Goal: Task Accomplishment & Management: Manage account settings

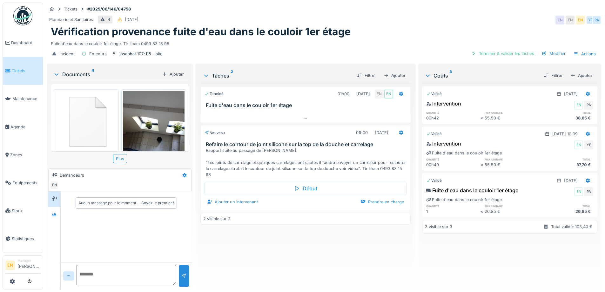
click at [263, 248] on div "Terminé 01h00 16/06/2025 EN EN Fuite d'eau dans le couloir 1er étage Nouveau 01…" at bounding box center [306, 184] width 210 height 201
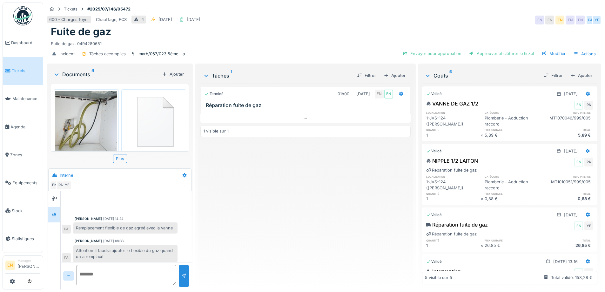
scroll to position [2, 0]
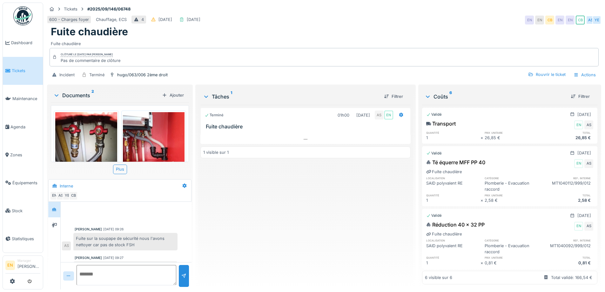
scroll to position [112, 0]
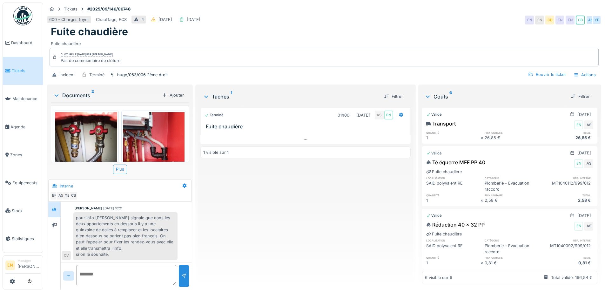
click at [230, 215] on div "Terminé 01h00 28/08/2025 AS EN Fuite chaudière 1 visible sur 1" at bounding box center [306, 195] width 210 height 180
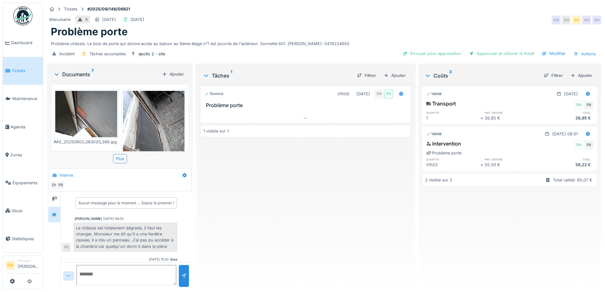
scroll to position [20, 0]
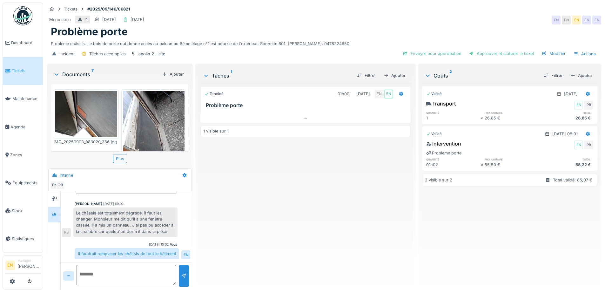
click at [231, 204] on div "Terminé 01h00 03/09/2025 EN EN Problème porte 1 visible sur 1" at bounding box center [306, 184] width 210 height 201
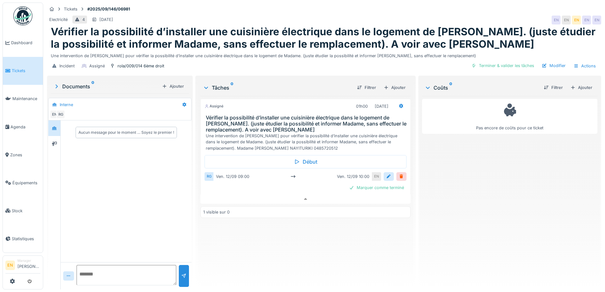
scroll to position [5, 0]
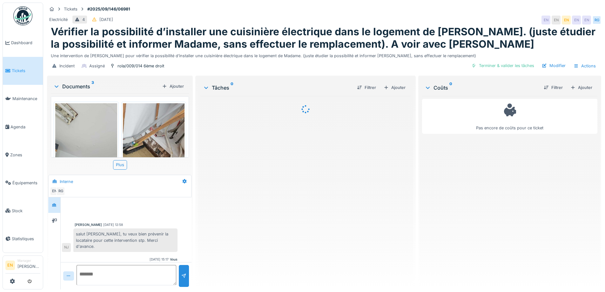
scroll to position [15, 0]
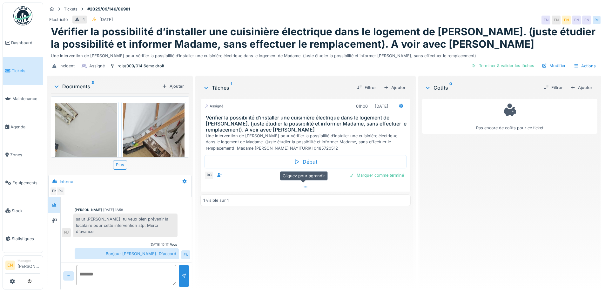
click at [303, 188] on icon at bounding box center [305, 187] width 5 height 4
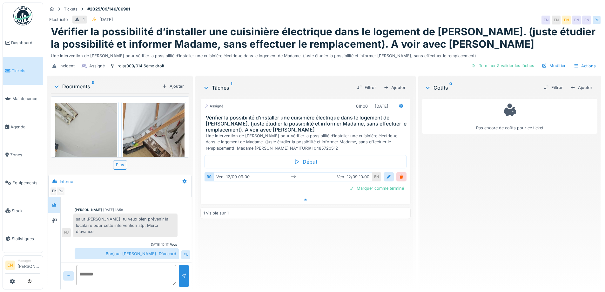
scroll to position [5, 0]
click at [303, 198] on icon at bounding box center [305, 200] width 5 height 4
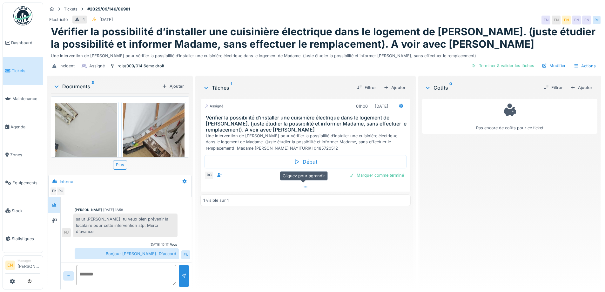
click at [301, 182] on div at bounding box center [305, 186] width 209 height 9
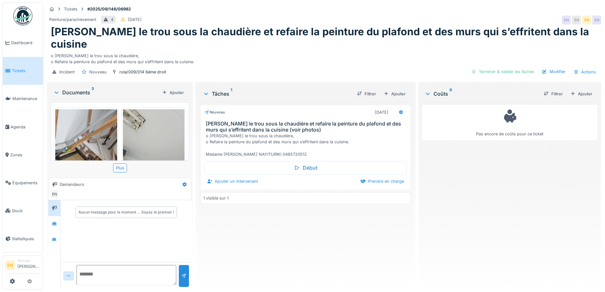
click at [344, 32] on h1 "[PERSON_NAME] le trou sous la chaudière et refaire la peinture du plafond et de…" at bounding box center [324, 38] width 547 height 24
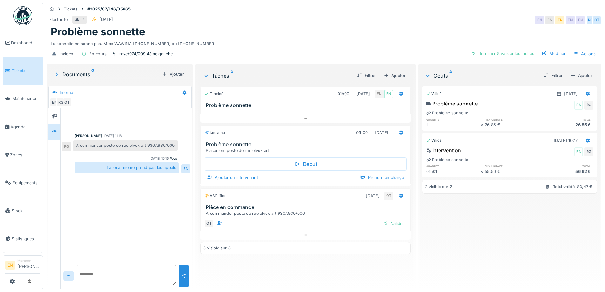
click at [301, 48] on div "Incident En cours raye/074/009 4ème gauche Terminer & valider les tâches Modifi…" at bounding box center [324, 54] width 555 height 14
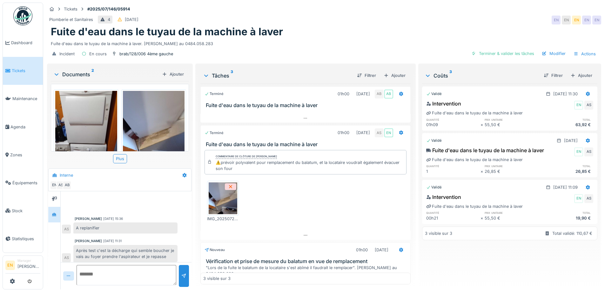
scroll to position [40, 0]
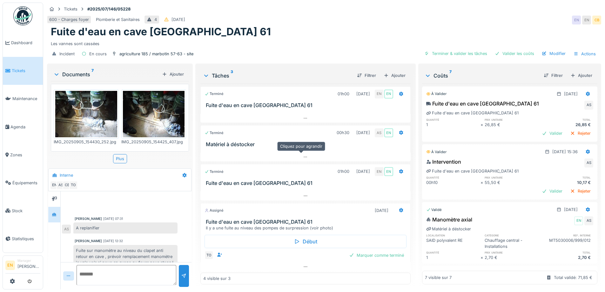
scroll to position [117, 0]
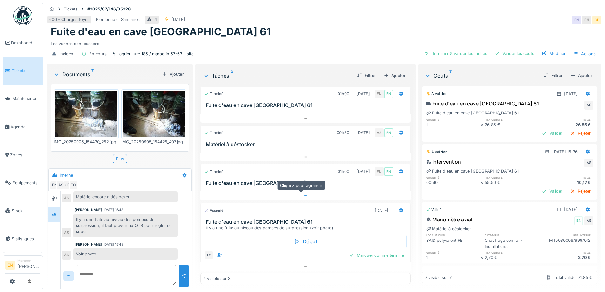
click at [303, 194] on icon at bounding box center [305, 196] width 5 height 4
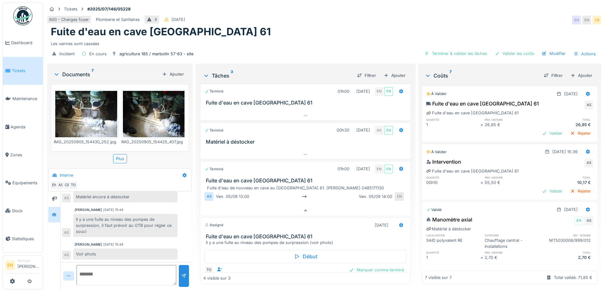
scroll to position [20, 0]
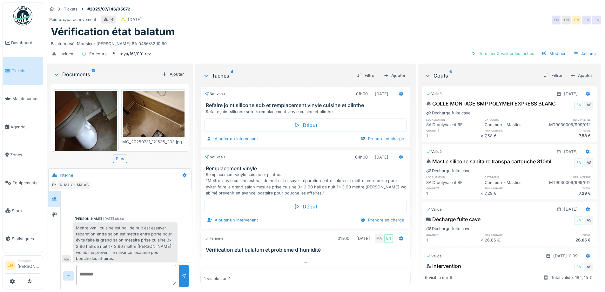
scroll to position [239, 0]
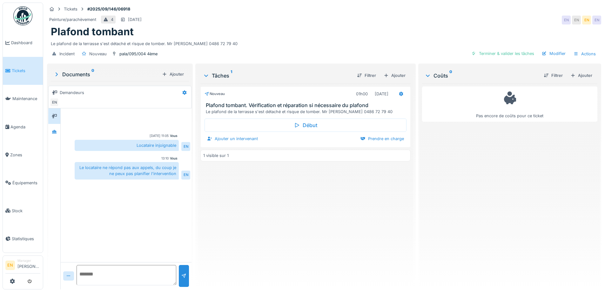
scroll to position [5, 0]
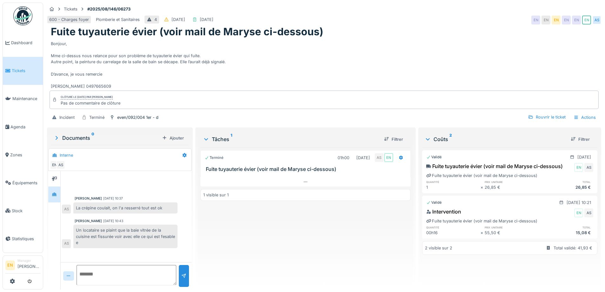
click at [328, 64] on div "Bonjour, Mme ci-dessus nous relance pour son problème de tuyauterie évier qui f…" at bounding box center [324, 63] width 547 height 51
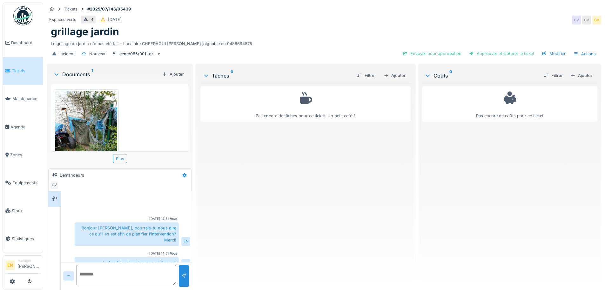
scroll to position [31, 0]
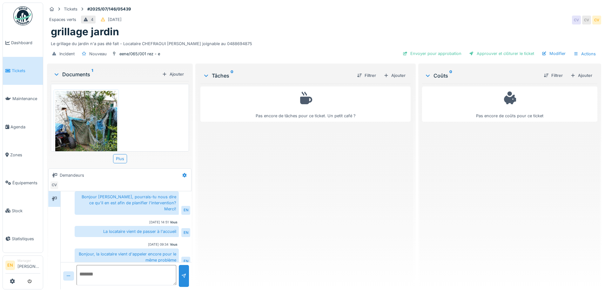
drag, startPoint x: 272, startPoint y: 214, endPoint x: 321, endPoint y: 7, distance: 212.6
click at [272, 207] on div "Pas encore de tâches pour ce ticket. Un petit café ?" at bounding box center [306, 184] width 210 height 201
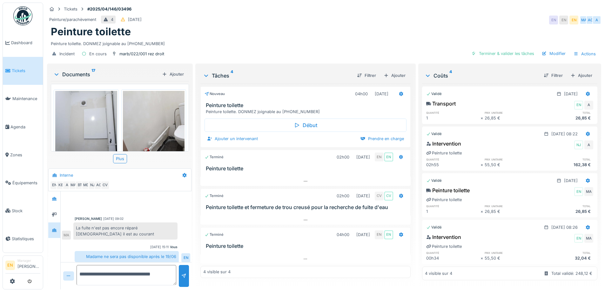
scroll to position [4, 0]
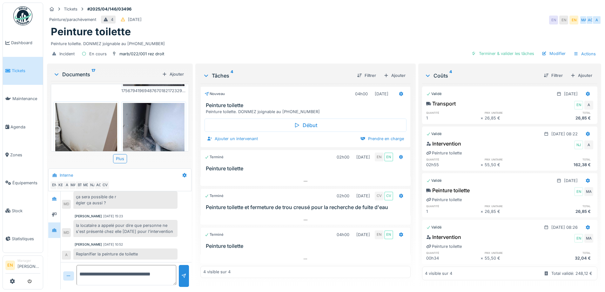
click at [292, 26] on div "Peinture toilette" at bounding box center [324, 32] width 547 height 12
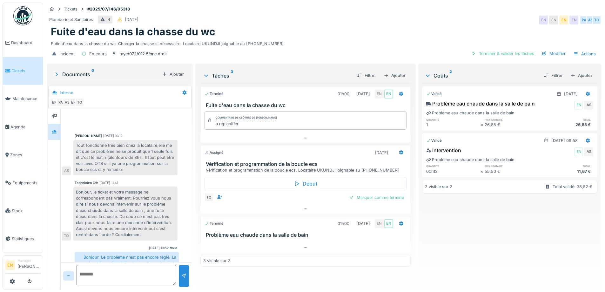
scroll to position [72, 0]
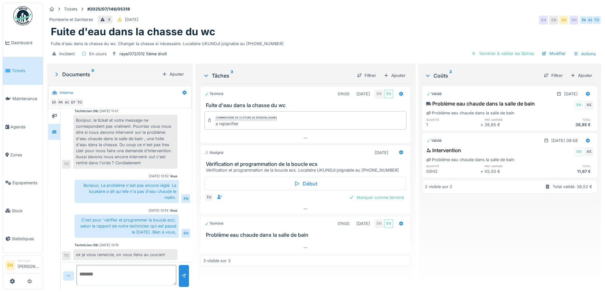
click at [274, 42] on div "Fuite d'eau dans la chasse du wc. Changer la chasse si nécessaire. Locataire UK…" at bounding box center [324, 42] width 547 height 9
click at [288, 38] on div "Fuite d'eau dans la chasse du wc. Changer la chasse si nécessaire. Locataire UK…" at bounding box center [324, 42] width 547 height 9
click at [302, 47] on div "Incident En cours raye/072/012 5ème droit Terminer & valider les tâches Modifie…" at bounding box center [324, 54] width 555 height 14
click at [356, 38] on div "Fuite d'eau dans la chasse du wc. Changer la chasse si nécessaire. Locataire UK…" at bounding box center [324, 42] width 547 height 9
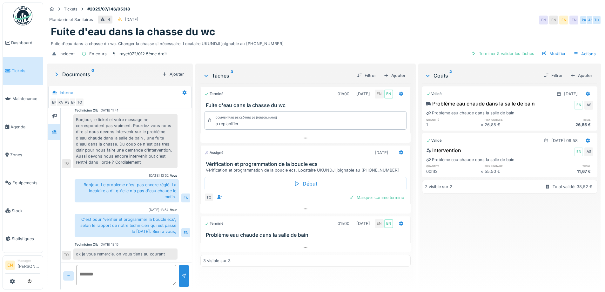
click at [463, 256] on div "Validé 31/07/2025 Problème eau chaude dans la salle de bain EN AS Problème eau …" at bounding box center [509, 184] width 175 height 201
click at [280, 29] on div "Fuite d'eau dans la chasse du wc" at bounding box center [324, 32] width 547 height 12
click at [306, 56] on div "Incident En cours raye/072/012 5ème droit Terminer & valider les tâches Modifie…" at bounding box center [324, 54] width 555 height 14
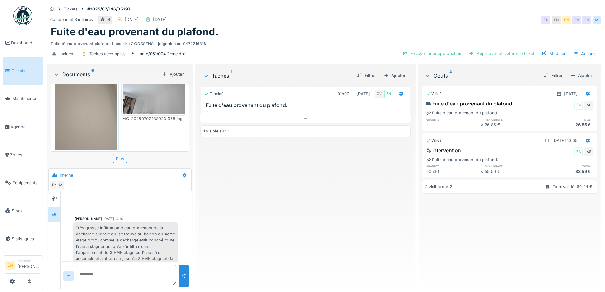
scroll to position [212, 0]
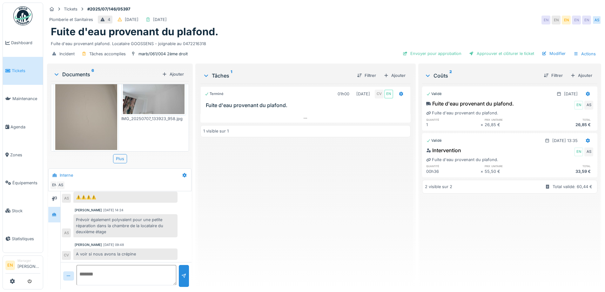
click at [319, 18] on div "Plomberie et Sanitaires 4 [DATE] [DATE] EN EN EN EN EN AS" at bounding box center [324, 19] width 555 height 11
click at [381, 27] on div "Fuite d'eau provenant du plafond." at bounding box center [324, 32] width 547 height 12
click at [333, 38] on div "Fuite d'eau provenant plafond. Locataire GOOSSENS - joignable au 0472216318" at bounding box center [324, 42] width 547 height 9
click at [271, 47] on div "Incident Tâches accomplies marb/061/004 2ème droit Envoyer pour approbation App…" at bounding box center [324, 54] width 555 height 14
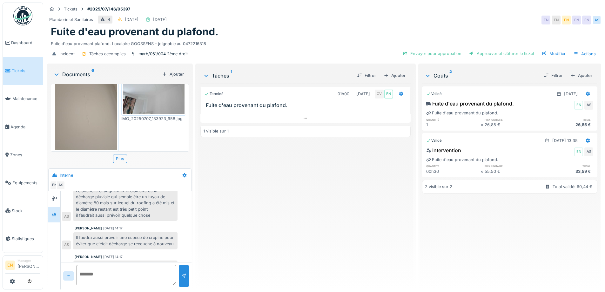
scroll to position [155, 0]
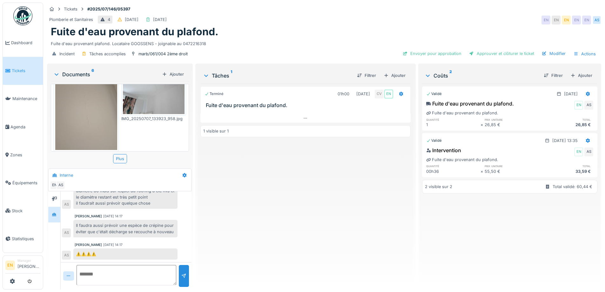
drag, startPoint x: 240, startPoint y: 201, endPoint x: 215, endPoint y: 171, distance: 39.2
click at [236, 195] on div "Terminé 01h00 07/07/2025 CV EN Fuite d'eau provenant du plafond. 1 visible sur 1" at bounding box center [306, 184] width 210 height 201
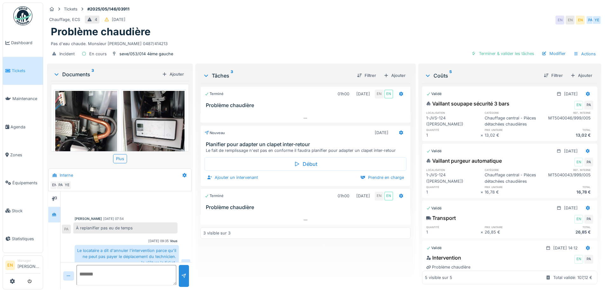
scroll to position [91, 0]
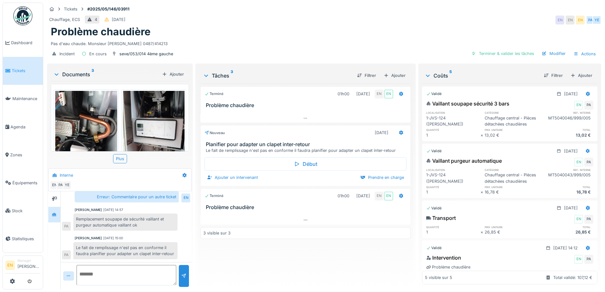
click at [252, 40] on div "Pas d'eau chaude. Monsieur [PERSON_NAME] 0487/414213" at bounding box center [324, 42] width 547 height 9
click at [215, 41] on div "Pas d'eau chaude. Monsieur [PERSON_NAME] 0487/414213" at bounding box center [324, 42] width 547 height 9
click at [146, 236] on div "[PERSON_NAME] [DATE] 15:00" at bounding box center [126, 238] width 103 height 5
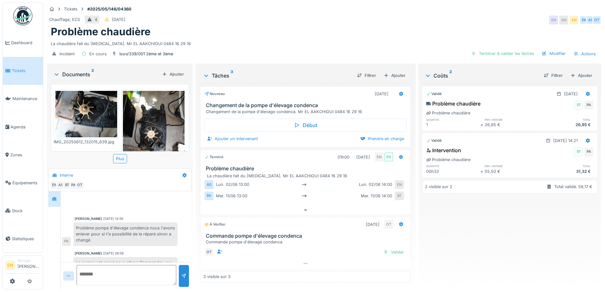
scroll to position [15, 0]
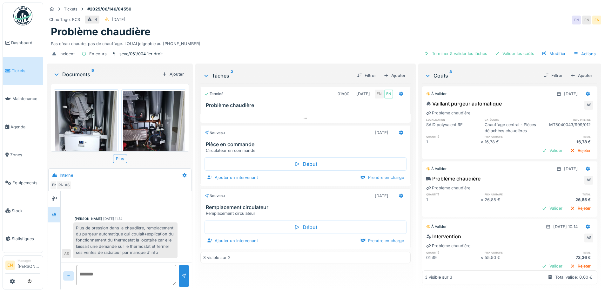
scroll to position [39, 0]
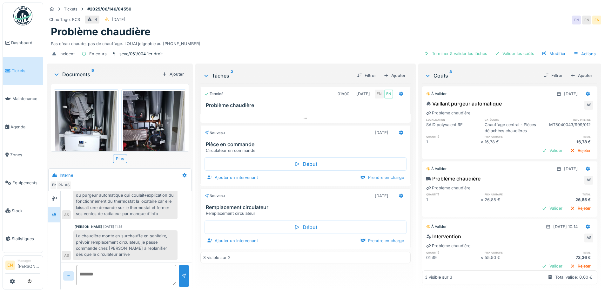
click at [381, 28] on div "Problème chaudière" at bounding box center [324, 32] width 547 height 12
click at [263, 33] on div "Problème chaudière" at bounding box center [324, 32] width 547 height 12
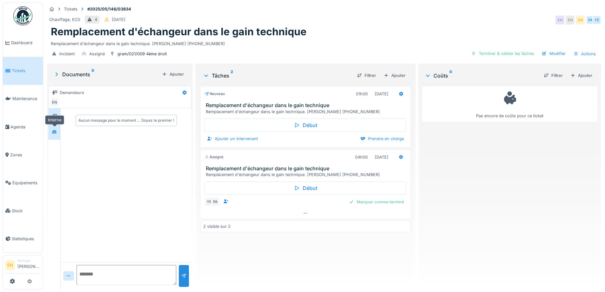
click at [55, 132] on icon at bounding box center [54, 131] width 4 height 3
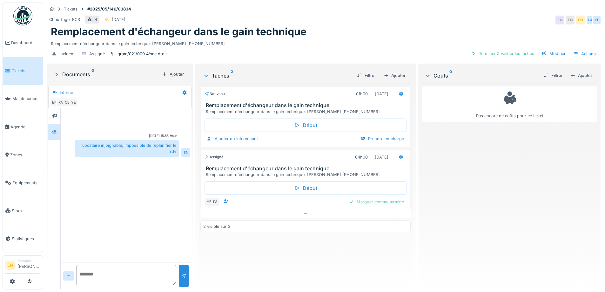
click at [126, 204] on div "Vous [DATE] 15:55 Locataire injoignable, impossible de replanifier le rdv EN" at bounding box center [126, 185] width 131 height 154
drag, startPoint x: 132, startPoint y: 206, endPoint x: 107, endPoint y: 49, distance: 158.6
click at [133, 206] on div "Vous 26/08/2025 15:55 Locataire injoignable, impossible de replanifier le rdv EN" at bounding box center [126, 185] width 131 height 154
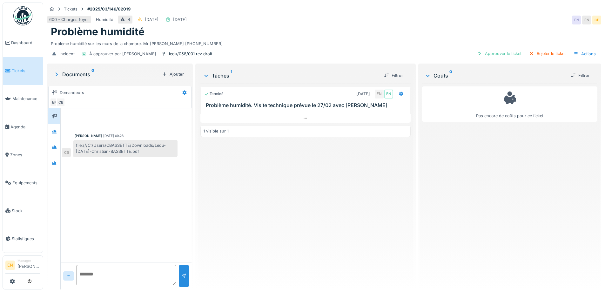
click at [217, 182] on div "Terminé [DATE] EN EN Problème humidité. Visite technique prévue le 27/02 avec […" at bounding box center [306, 184] width 210 height 201
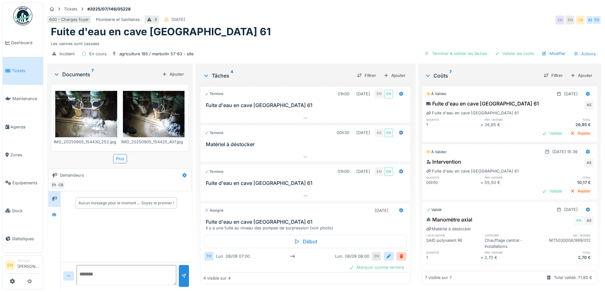
scroll to position [3, 0]
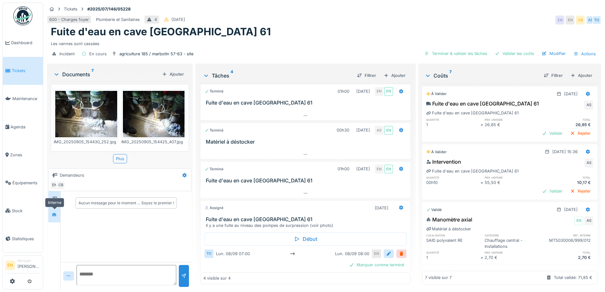
click at [55, 213] on icon at bounding box center [54, 215] width 5 height 4
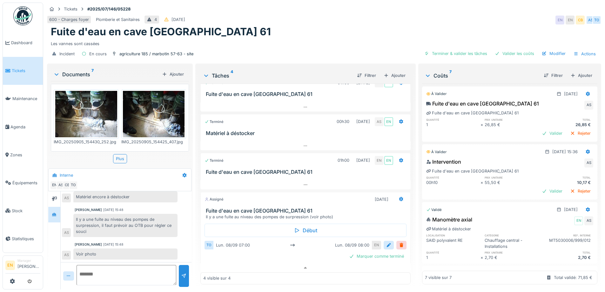
scroll to position [15, 0]
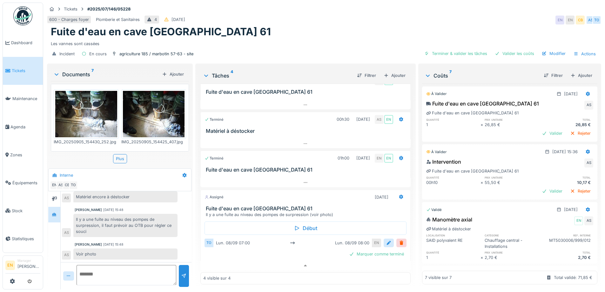
click at [116, 248] on div "Voir photo" at bounding box center [125, 253] width 104 height 11
click at [97, 248] on div "Voir photo" at bounding box center [125, 253] width 104 height 11
click at [167, 221] on div "Il y a une fuite au niveau des pompes de surpression, il faut prévoir au OTB po…" at bounding box center [125, 226] width 104 height 24
click at [255, 40] on div "Les vannes sont cassées" at bounding box center [324, 42] width 547 height 9
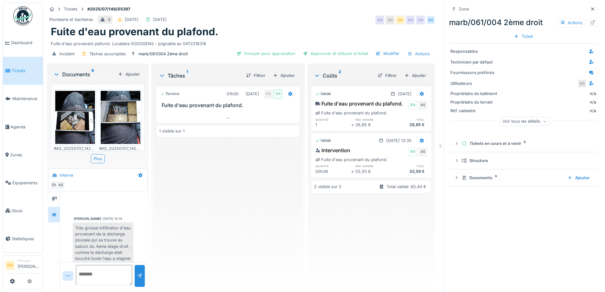
scroll to position [119, 0]
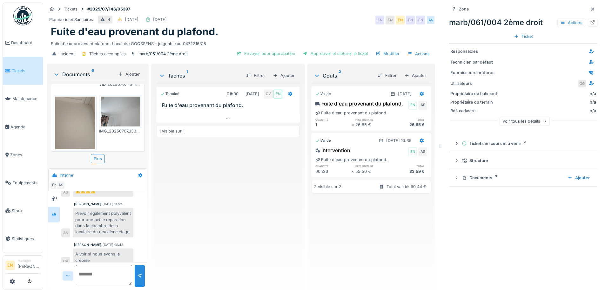
click at [216, 173] on div "Terminé 01h00 07/07/2025 CV EN Fuite d'eau provenant du plafond. 1 visible sur 1" at bounding box center [228, 184] width 144 height 201
click at [114, 222] on div "Anouar Serifi 07/07/2025 14:14 Très grosse infiltration d'eau provenant de la d…" at bounding box center [103, 68] width 87 height 387
click at [194, 251] on div "Terminé 01h00 07/07/2025 CV EN Fuite d'eau provenant du plafond. 1 visible sur 1" at bounding box center [228, 184] width 144 height 201
click at [590, 7] on icon at bounding box center [592, 9] width 5 height 4
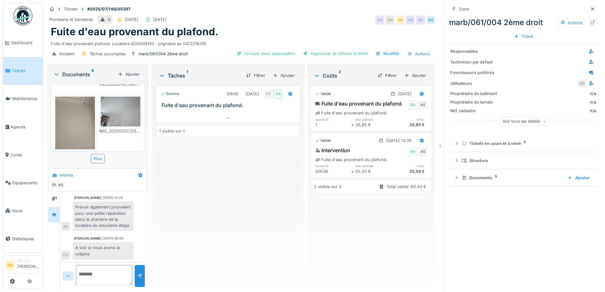
scroll to position [191, 0]
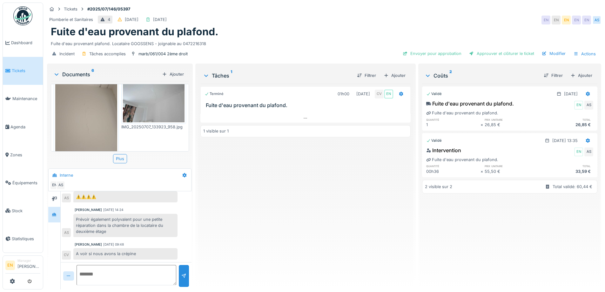
click at [169, 234] on div "Anouar Serifi 07/07/2025 14:14 Très grosse infiltration d'eau provenant de la d…" at bounding box center [126, 120] width 131 height 283
click at [226, 216] on div "Terminé 01h00 07/07/2025 CV EN Fuite d'eau provenant du plafond. 1 visible sur 1" at bounding box center [306, 184] width 210 height 201
click at [160, 51] on div "marb/061/004 2ème droit" at bounding box center [163, 54] width 49 height 6
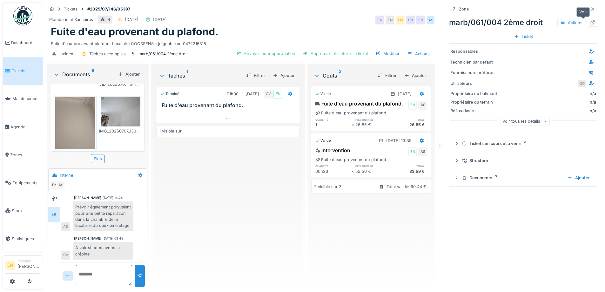
click at [591, 20] on icon at bounding box center [593, 22] width 4 height 4
click at [173, 189] on div "Terminé 01h00 07/07/2025 CV EN Fuite d'eau provenant du plafond. 1 visible sur 1" at bounding box center [228, 184] width 144 height 201
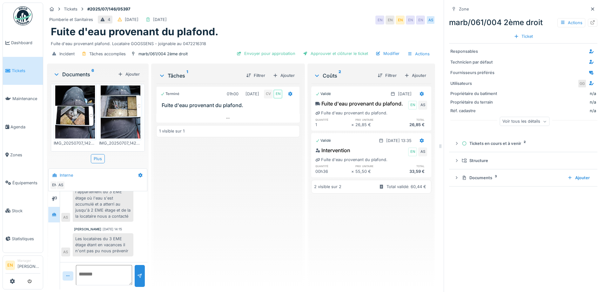
scroll to position [0, 0]
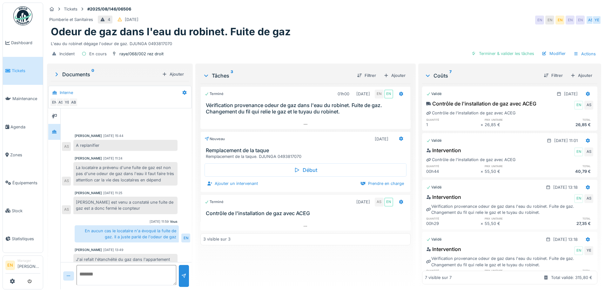
scroll to position [146, 0]
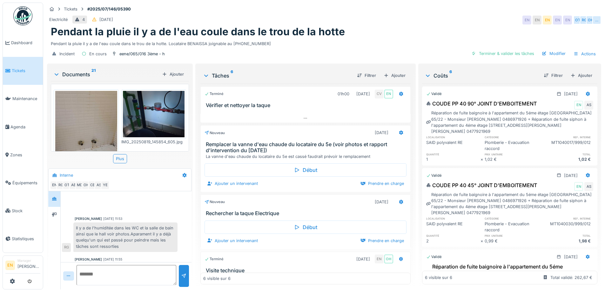
scroll to position [141, 0]
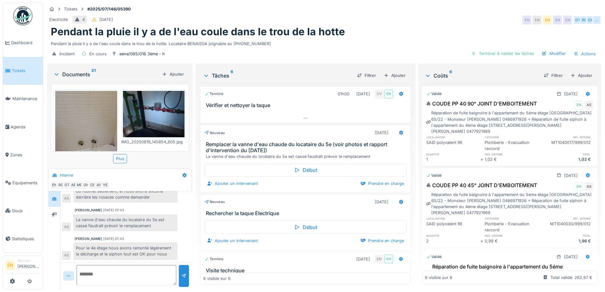
click at [351, 49] on div "Incident En cours eene/065/016 3ème - h Terminer & valider les tâches Modifier …" at bounding box center [324, 54] width 555 height 14
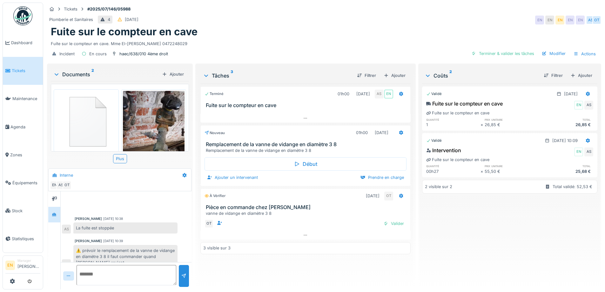
scroll to position [8, 0]
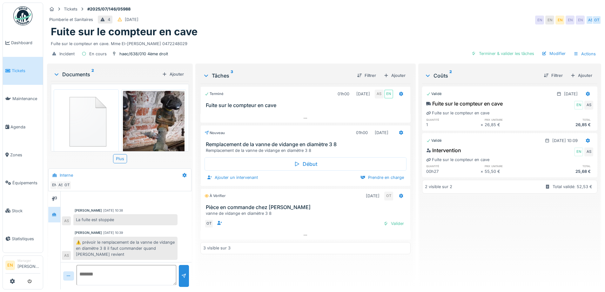
click at [347, 47] on div "Incident En cours haec/638/010 4ème droit Terminer & valider les tâches Modifie…" at bounding box center [324, 54] width 555 height 14
click at [292, 263] on div "Terminé 01h00 [DATE] AS EN Fuite sur le compteur en cave Nouveau 01h00 [DATE] R…" at bounding box center [306, 184] width 210 height 201
click at [400, 131] on icon at bounding box center [401, 133] width 4 height 4
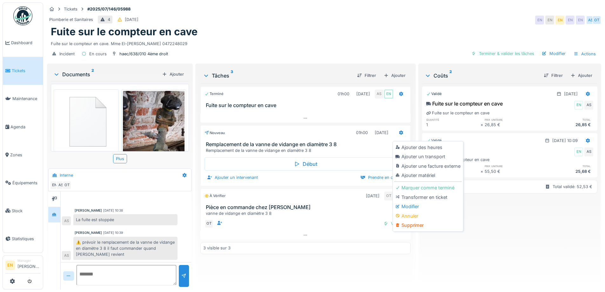
click at [421, 203] on div "Modifier" at bounding box center [428, 207] width 68 height 10
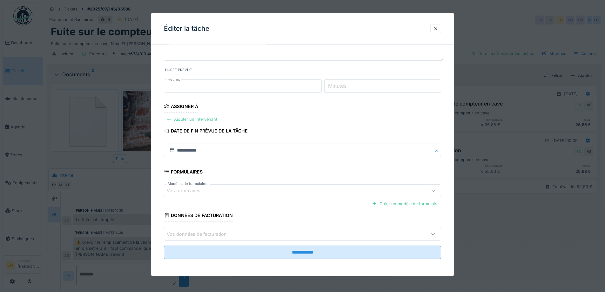
scroll to position [52, 0]
click at [207, 119] on div "Ajouter un intervenant" at bounding box center [192, 118] width 56 height 9
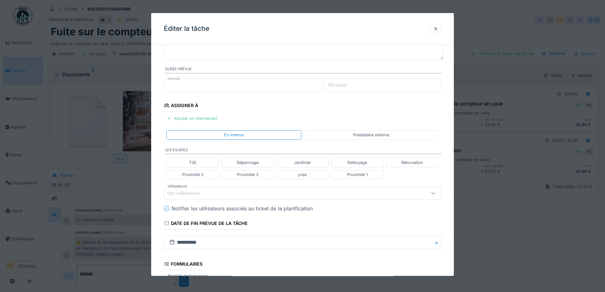
click at [207, 196] on div "Vos utilisateurs" at bounding box center [188, 193] width 42 height 7
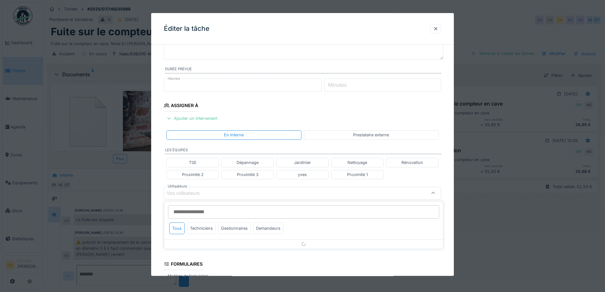
scroll to position [100, 0]
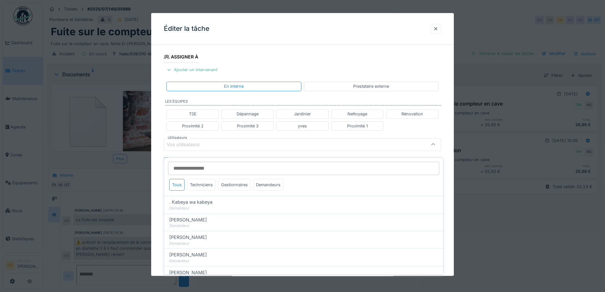
click at [201, 167] on input "Utilisateurs" at bounding box center [303, 168] width 271 height 13
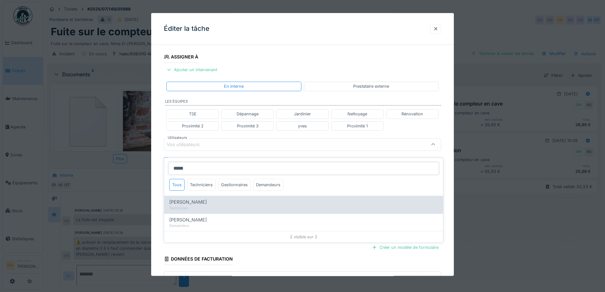
type input "*****"
click at [198, 199] on span "[PERSON_NAME]" at bounding box center [187, 202] width 37 height 7
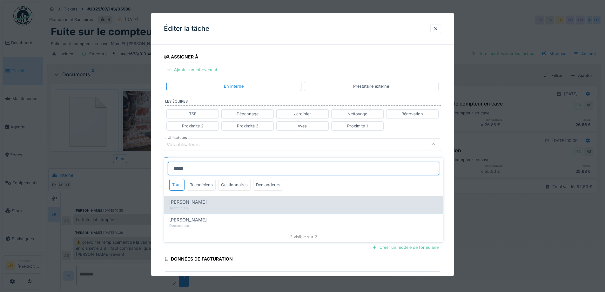
type input "****"
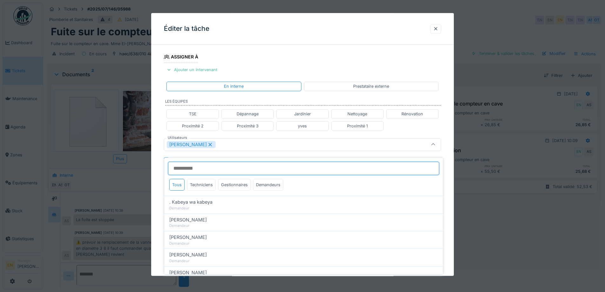
click at [195, 164] on input "Utilisateurs" at bounding box center [303, 168] width 271 height 13
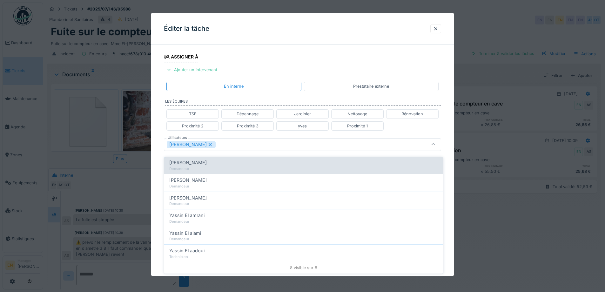
scroll to position [5, 0]
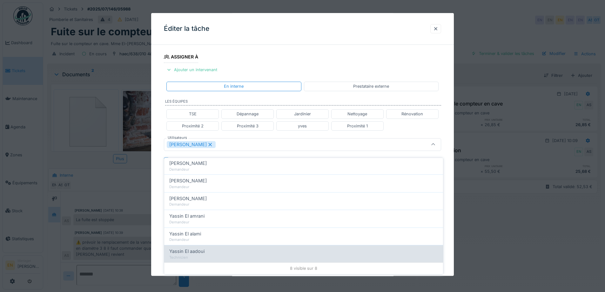
type input "******"
click at [187, 248] on span "Yassin El aadoui" at bounding box center [186, 251] width 35 height 7
type input "**********"
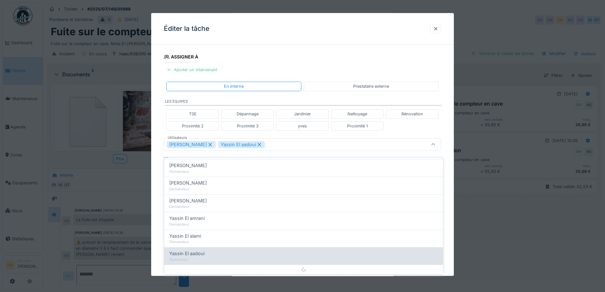
scroll to position [0, 0]
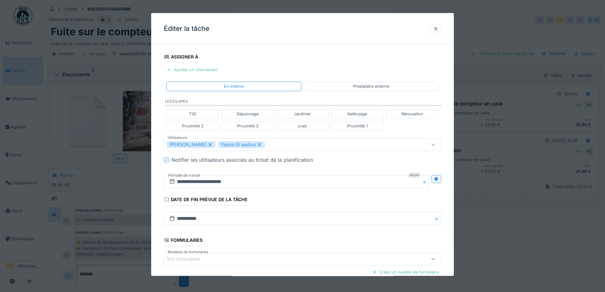
drag, startPoint x: 445, startPoint y: 218, endPoint x: 339, endPoint y: 220, distance: 106.5
click at [445, 218] on div "**********" at bounding box center [302, 147] width 303 height 396
click at [438, 180] on icon at bounding box center [436, 179] width 4 height 4
click at [207, 184] on input "**********" at bounding box center [228, 181] width 128 height 13
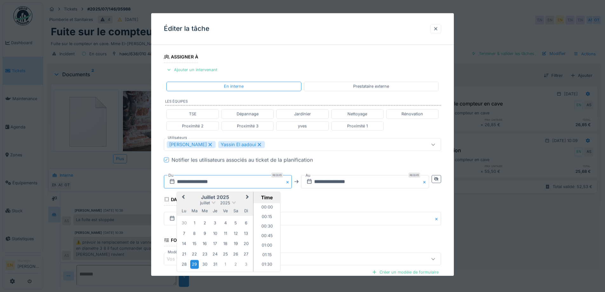
scroll to position [237, 0]
click at [249, 197] on button "Next Month" at bounding box center [248, 198] width 10 height 10
click at [182, 246] on div "15" at bounding box center [184, 244] width 9 height 9
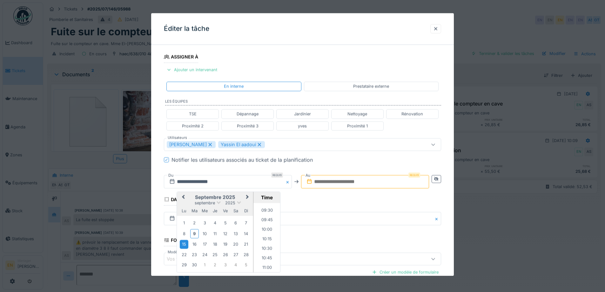
scroll to position [364, 0]
click at [265, 224] on li "10:00" at bounding box center [267, 225] width 27 height 10
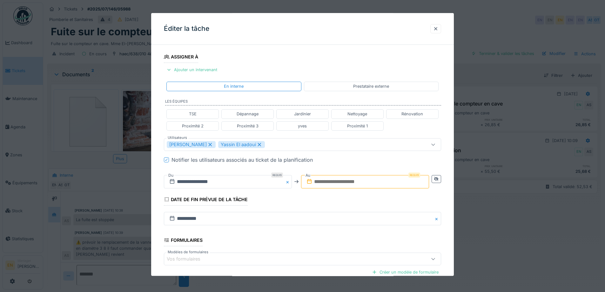
click at [335, 183] on input "text" at bounding box center [365, 181] width 128 height 13
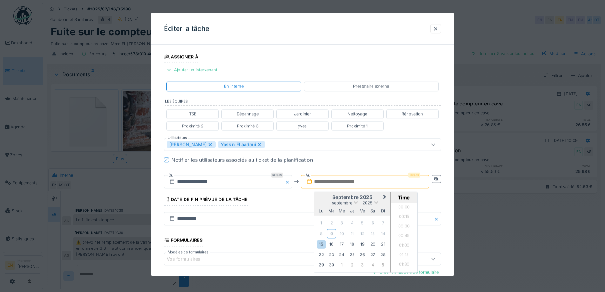
scroll to position [475, 0]
click at [322, 246] on div "15" at bounding box center [321, 244] width 9 height 9
click at [403, 215] on li "11:00" at bounding box center [404, 216] width 27 height 10
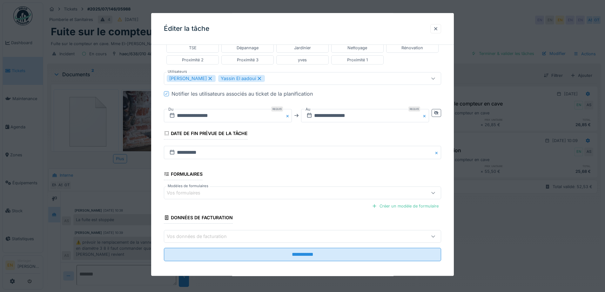
scroll to position [170, 0]
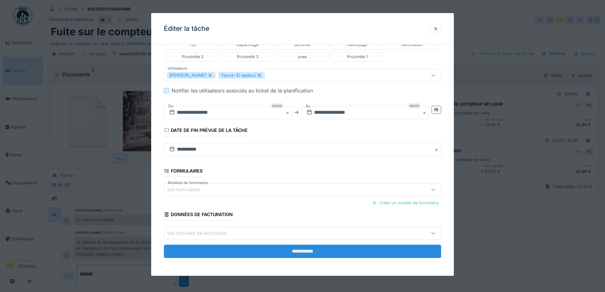
click at [305, 253] on input "**********" at bounding box center [302, 251] width 277 height 13
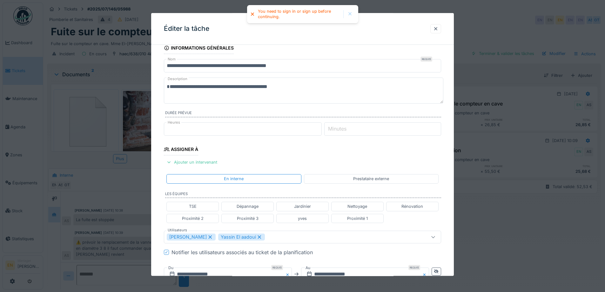
scroll to position [0, 0]
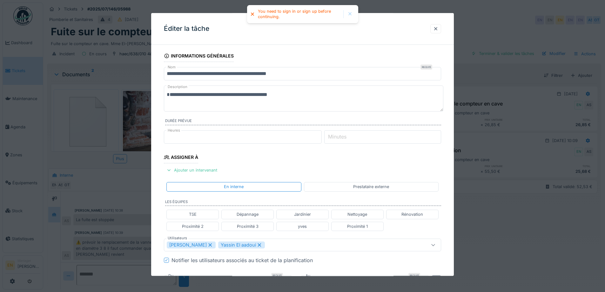
drag, startPoint x: 440, startPoint y: 30, endPoint x: 424, endPoint y: 31, distance: 16.3
click at [439, 30] on div at bounding box center [435, 29] width 5 height 6
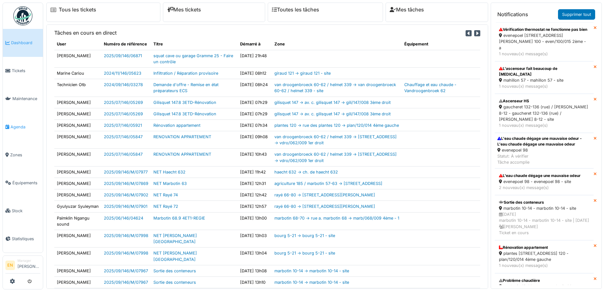
click at [20, 124] on span "Agenda" at bounding box center [25, 127] width 30 height 6
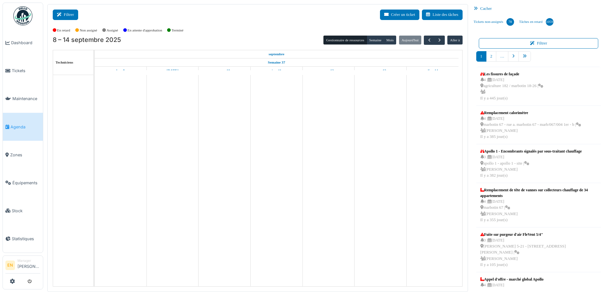
click at [72, 11] on button "Filtrer" at bounding box center [65, 15] width 25 height 10
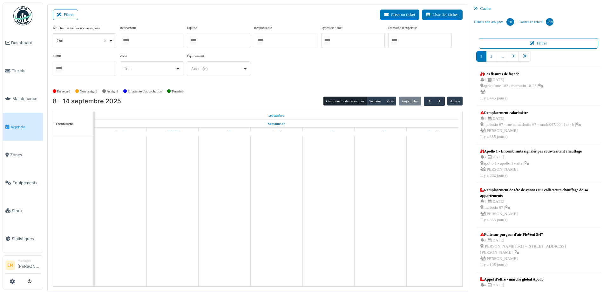
click at [112, 42] on div "Oui Remove item" at bounding box center [84, 40] width 58 height 9
select select "**"
click at [142, 41] on div at bounding box center [152, 40] width 64 height 15
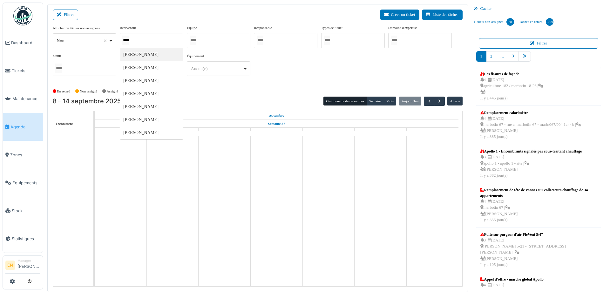
type input "*****"
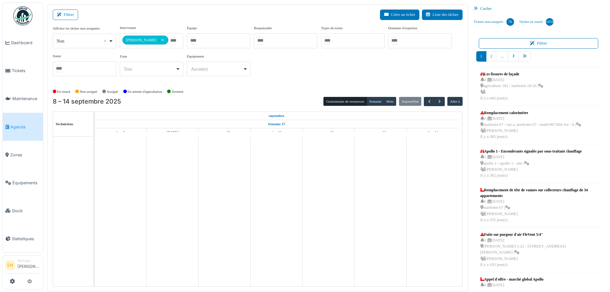
click at [346, 79] on div "**********" at bounding box center [258, 53] width 410 height 56
click at [376, 100] on button "Semaine" at bounding box center [375, 101] width 17 height 9
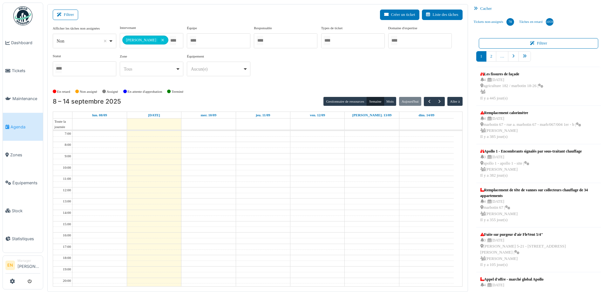
drag, startPoint x: 272, startPoint y: 71, endPoint x: 297, endPoint y: 83, distance: 28.3
click at [272, 71] on div "**********" at bounding box center [258, 53] width 410 height 56
click at [437, 102] on span "button" at bounding box center [439, 101] width 5 height 5
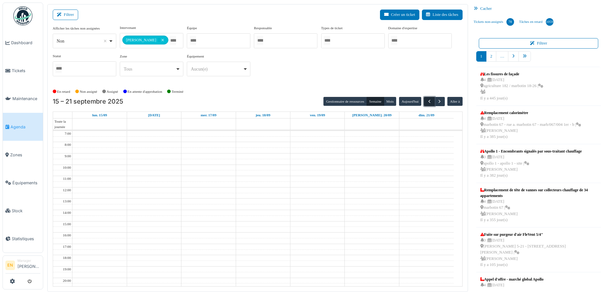
click at [427, 103] on span "button" at bounding box center [429, 101] width 5 height 5
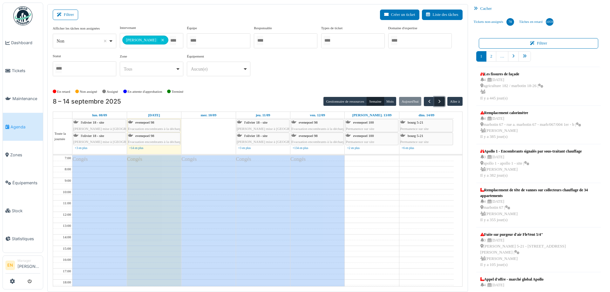
click at [437, 100] on span "button" at bounding box center [439, 101] width 5 height 5
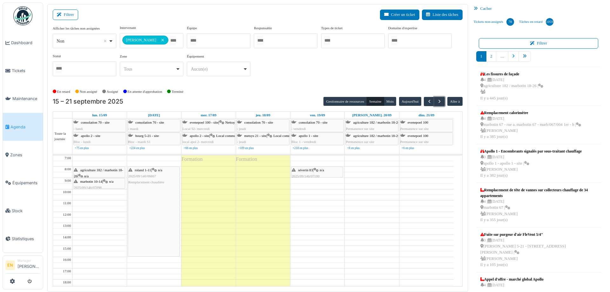
click at [103, 170] on span "agriculture 182 / marbotin 18-26" at bounding box center [98, 173] width 49 height 10
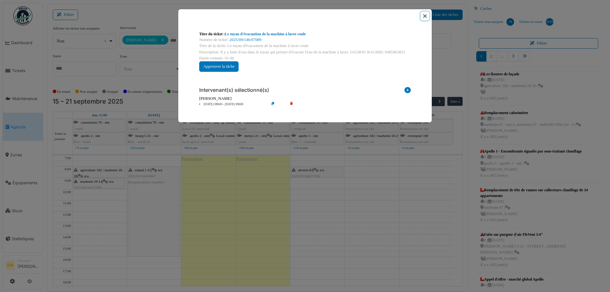
click at [425, 17] on button "Close" at bounding box center [425, 16] width 9 height 9
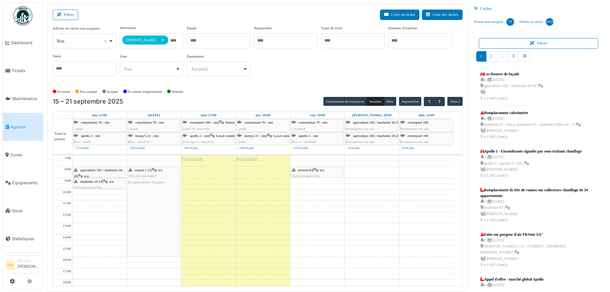
click at [322, 72] on div "**********" at bounding box center [258, 53] width 410 height 56
click at [437, 100] on span "button" at bounding box center [439, 101] width 5 height 5
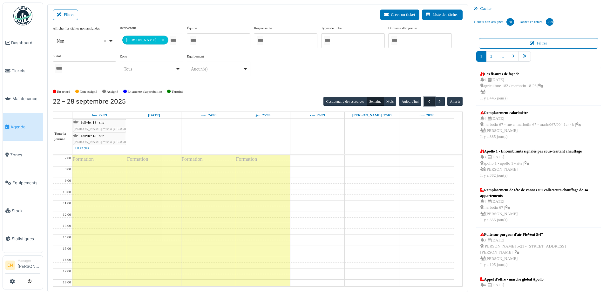
click at [424, 102] on button "button" at bounding box center [429, 101] width 10 height 9
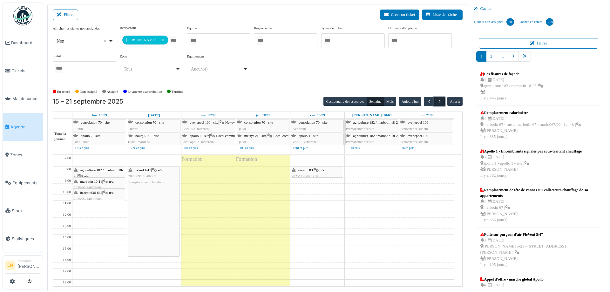
click at [437, 103] on span "button" at bounding box center [439, 101] width 5 height 5
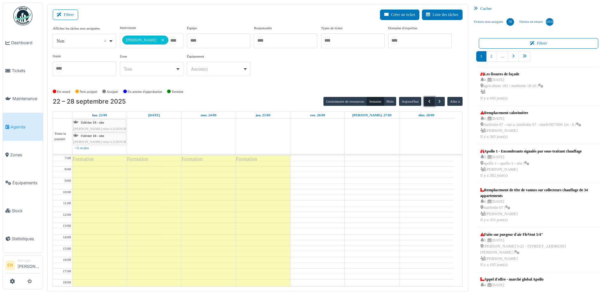
click at [427, 102] on span "button" at bounding box center [429, 101] width 5 height 5
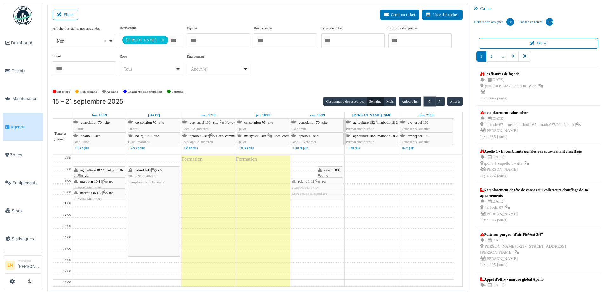
drag, startPoint x: 305, startPoint y: 177, endPoint x: 307, endPoint y: 187, distance: 10.0
click at [307, 187] on div "roland 1-11 | n/a 2025/09/146/07104 Entretien de la chaudière séverin 83 | n/a …" at bounding box center [317, 251] width 54 height 192
click at [315, 187] on span "2025/09/146/07104" at bounding box center [306, 188] width 28 height 4
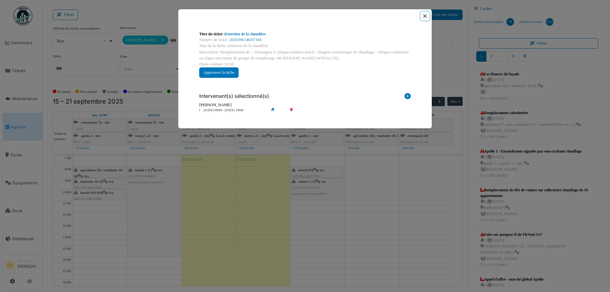
click at [427, 17] on button "Close" at bounding box center [425, 16] width 9 height 9
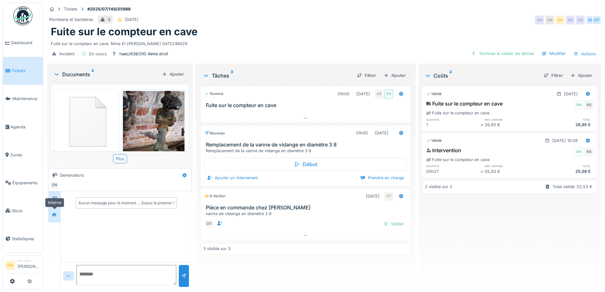
click at [56, 214] on icon at bounding box center [54, 214] width 4 height 3
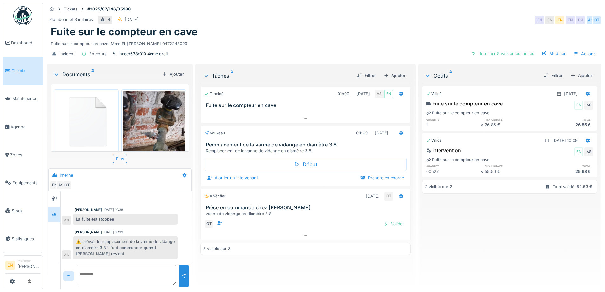
scroll to position [5, 0]
click at [400, 131] on icon at bounding box center [401, 133] width 4 height 4
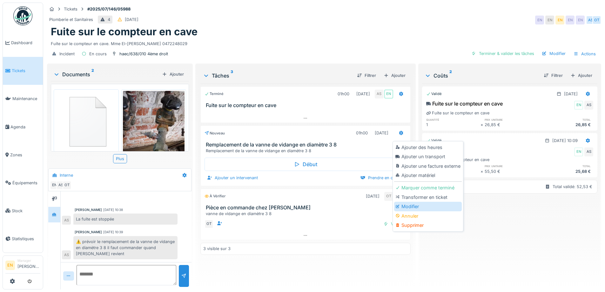
click at [406, 202] on div "Modifier" at bounding box center [428, 207] width 68 height 10
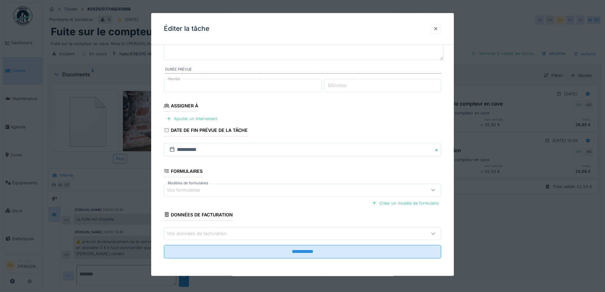
scroll to position [52, 0]
click at [205, 119] on div "Ajouter un intervenant" at bounding box center [192, 118] width 56 height 9
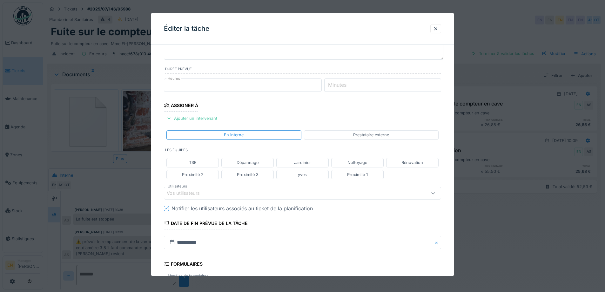
click at [217, 191] on div "Vos utilisateurs" at bounding box center [286, 193] width 239 height 7
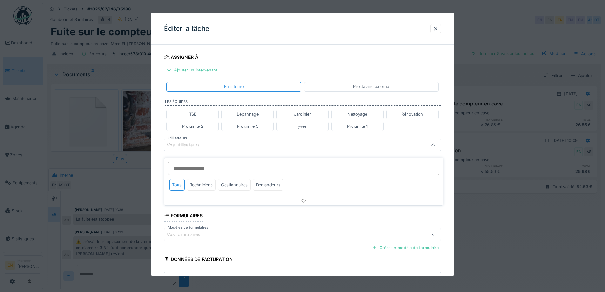
scroll to position [100, 0]
click at [208, 162] on input "Utilisateurs" at bounding box center [303, 168] width 271 height 13
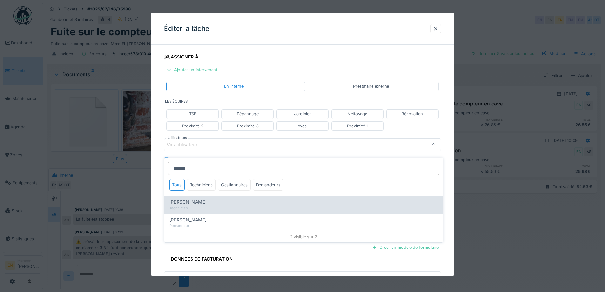
type input "*****"
click at [198, 199] on span "Peter Acheampong" at bounding box center [187, 202] width 37 height 7
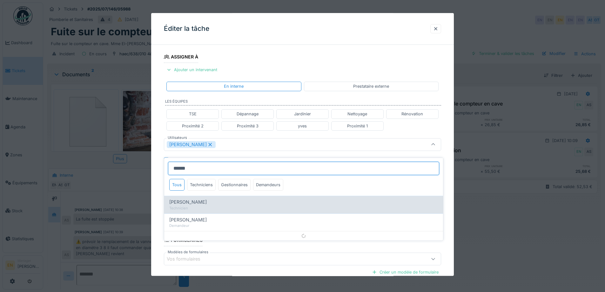
type input "****"
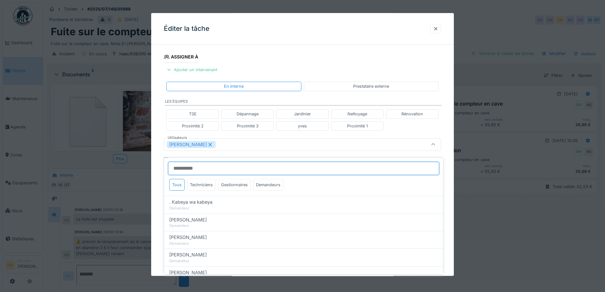
click at [211, 162] on input "Utilisateurs" at bounding box center [303, 168] width 271 height 13
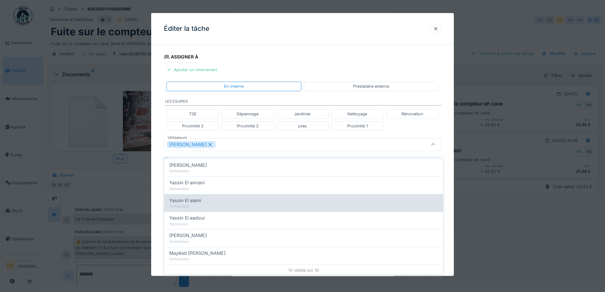
scroll to position [109, 0]
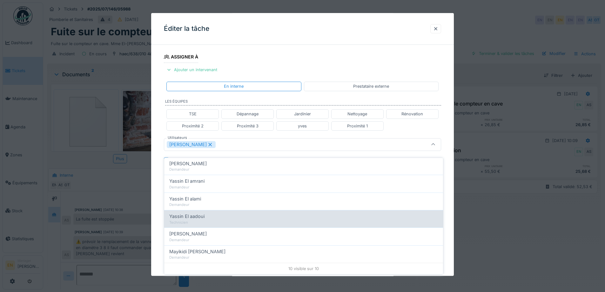
type input "****"
click at [186, 213] on span "Yassin El aadoui" at bounding box center [186, 216] width 35 height 7
type input "**********"
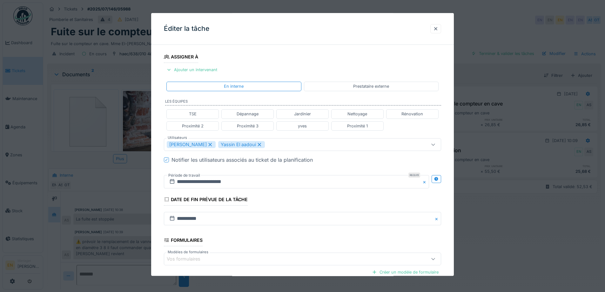
click at [451, 228] on div "**********" at bounding box center [302, 147] width 303 height 396
click at [439, 181] on icon at bounding box center [436, 179] width 4 height 4
click at [214, 185] on input "**********" at bounding box center [228, 181] width 128 height 13
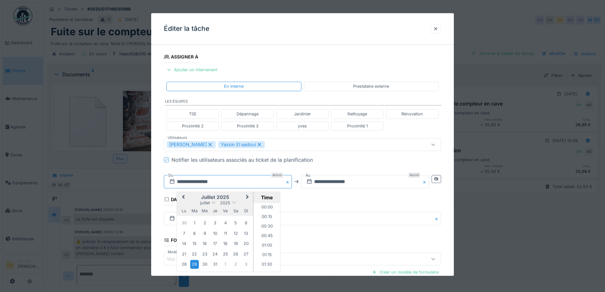
scroll to position [237, 0]
click at [247, 195] on button "Next Month" at bounding box center [248, 198] width 10 height 10
click at [248, 195] on span "Next Month" at bounding box center [248, 198] width 0 height 8
click at [183, 244] on div "15" at bounding box center [184, 244] width 9 height 9
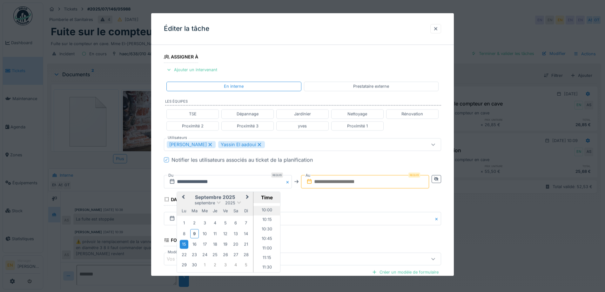
scroll to position [364, 0]
click at [267, 222] on li "10:00" at bounding box center [267, 225] width 27 height 10
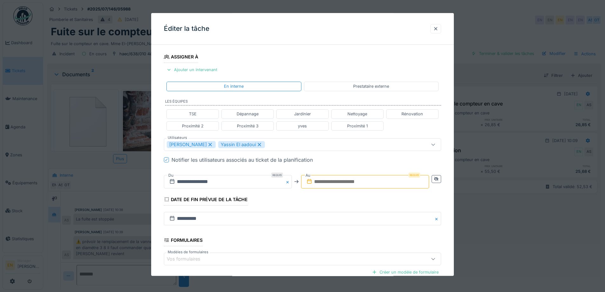
click at [343, 183] on input "text" at bounding box center [365, 181] width 128 height 13
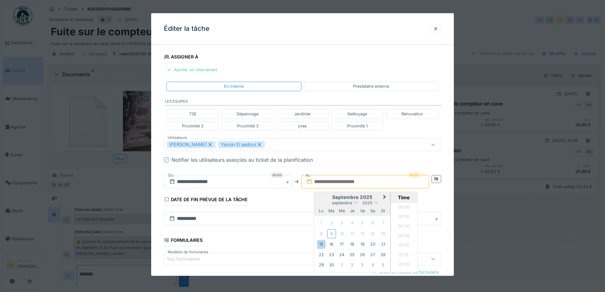
scroll to position [475, 0]
drag, startPoint x: 322, startPoint y: 245, endPoint x: 329, endPoint y: 244, distance: 6.8
click at [323, 244] on div "15" at bounding box center [321, 244] width 9 height 9
click at [404, 216] on li "11:00" at bounding box center [404, 216] width 27 height 10
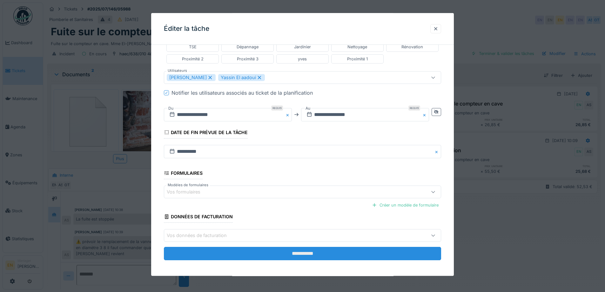
scroll to position [170, 0]
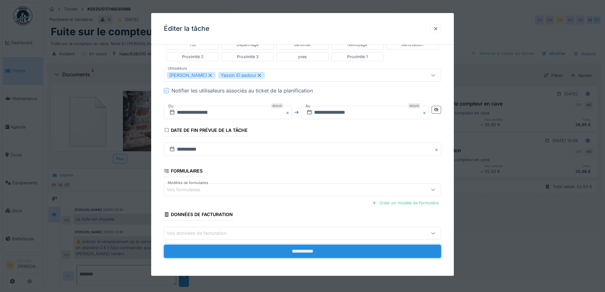
click at [313, 250] on input "**********" at bounding box center [302, 251] width 277 height 13
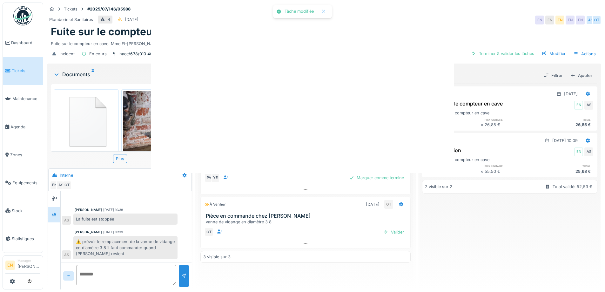
scroll to position [0, 0]
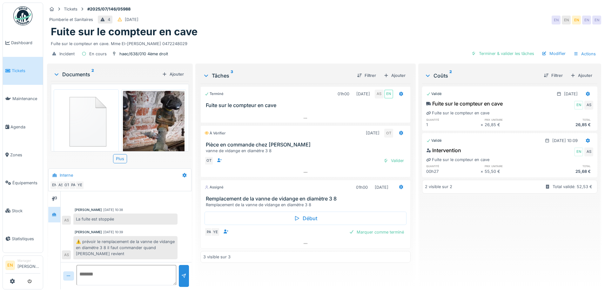
click at [290, 47] on div "Incident En cours haec/638/010 4ème droit Terminer & valider les tâches Modifie…" at bounding box center [324, 54] width 555 height 14
click at [159, 250] on div "⚠️ prévoir le remplacement de la vanne de vidange en diamètre 3 8 il faut comma…" at bounding box center [125, 248] width 104 height 24
click at [347, 20] on div "Plomberie et Sanitaires 4 29/07/2025 EN EN EN EN EN" at bounding box center [324, 19] width 555 height 11
click at [320, 48] on div "Incident En cours haec/638/010 4ème droit Terminer & valider les tâches Modifie…" at bounding box center [324, 54] width 555 height 14
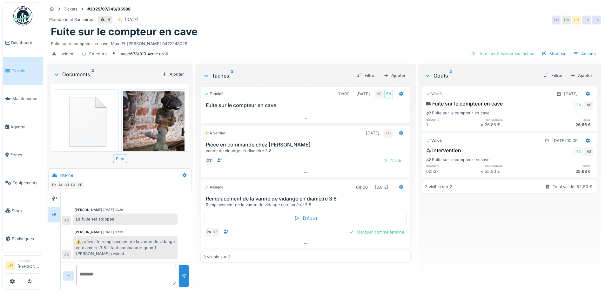
click at [277, 48] on div "Incident En cours haec/638/010 4ème droit Terminer & valider les tâches Modifie…" at bounding box center [324, 54] width 555 height 14
drag, startPoint x: 153, startPoint y: 40, endPoint x: 180, endPoint y: 40, distance: 26.4
click at [180, 40] on div "Fuite sur le compteur en cave. Mme El-Yassini Anissa 0472248029" at bounding box center [324, 42] width 547 height 9
click at [218, 47] on div "Incident En cours haec/638/010 4ème droit Terminer & valider les tâches Modifie…" at bounding box center [324, 54] width 555 height 14
drag, startPoint x: 179, startPoint y: 39, endPoint x: 155, endPoint y: 41, distance: 24.5
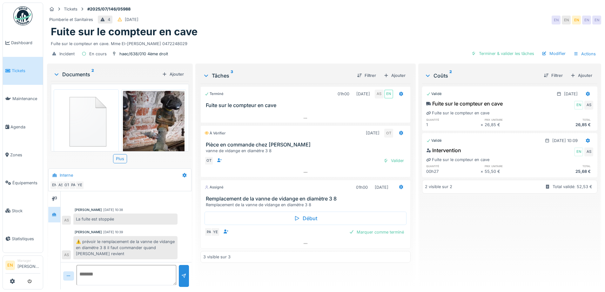
click at [155, 41] on div "Fuite sur le compteur en cave. Mme El-Yassini Anissa 0472248029" at bounding box center [324, 42] width 547 height 9
click at [203, 47] on div "Incident En cours haec/638/010 4ème droit Terminer & valider les tâches Modifie…" at bounding box center [324, 54] width 555 height 14
click at [254, 26] on div "Fuite sur le compteur en cave" at bounding box center [324, 32] width 547 height 12
drag, startPoint x: 482, startPoint y: 215, endPoint x: 473, endPoint y: 220, distance: 11.1
click at [482, 215] on div "Validé 25/07/2025 Fuite sur le compteur en cave EN AS Fuite sur le compteur en …" at bounding box center [509, 184] width 175 height 201
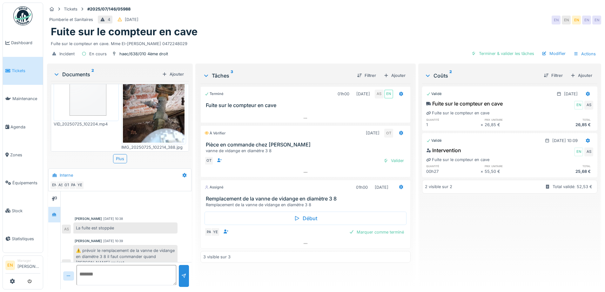
scroll to position [9, 0]
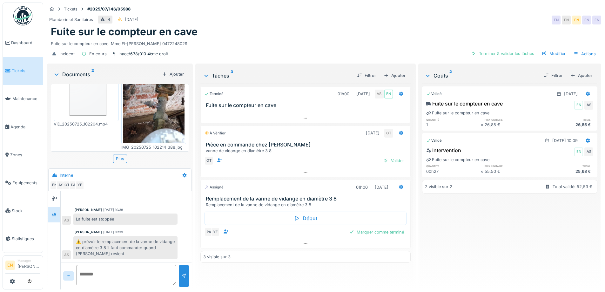
click at [274, 53] on div "Incident En cours haec/638/010 4ème droit Terminer & valider les tâches Modifie…" at bounding box center [324, 54] width 555 height 14
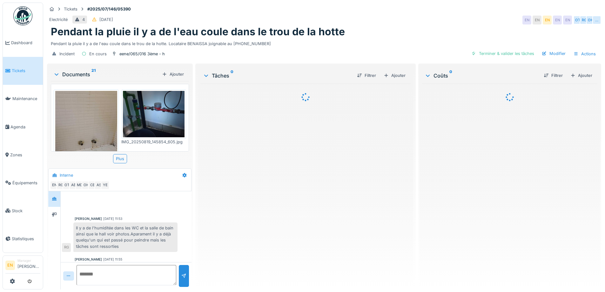
scroll to position [170, 0]
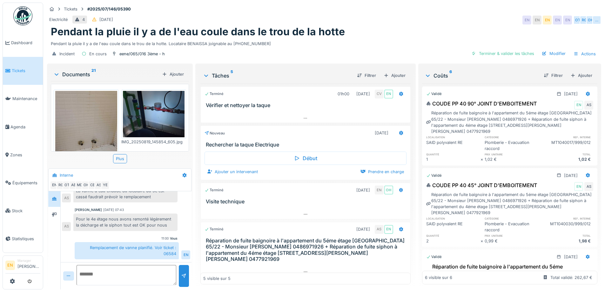
click at [363, 34] on div "Pendant la pluie il y a de l'eau coule dans le trou de la hotte" at bounding box center [324, 32] width 547 height 12
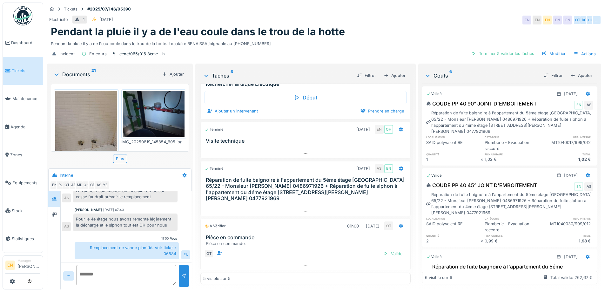
scroll to position [0, 0]
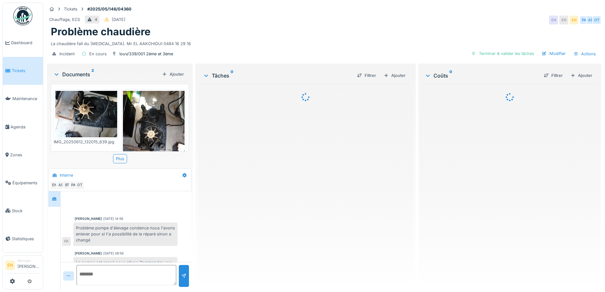
scroll to position [15, 0]
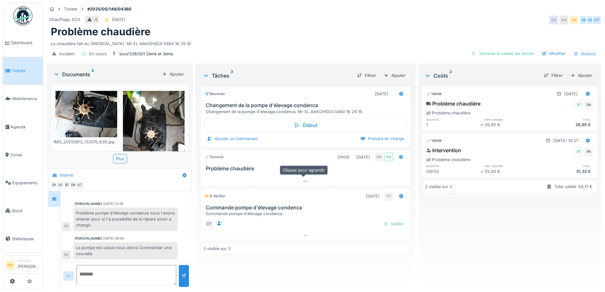
click at [305, 182] on icon at bounding box center [305, 181] width 3 height 1
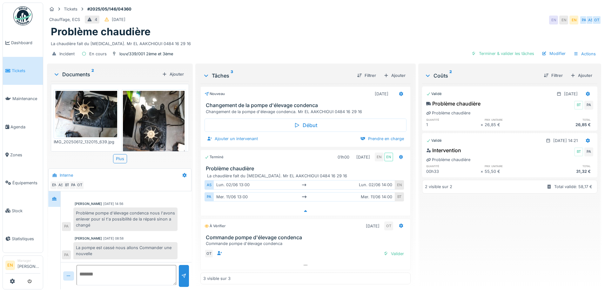
scroll to position [5, 0]
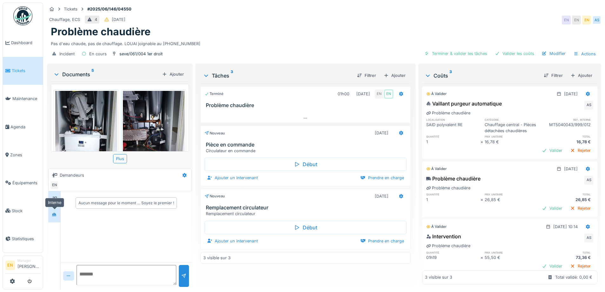
click at [53, 215] on icon at bounding box center [54, 214] width 4 height 3
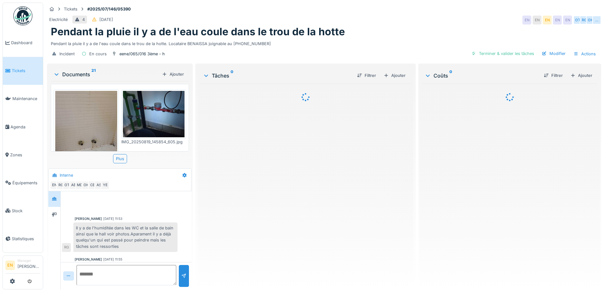
scroll to position [170, 0]
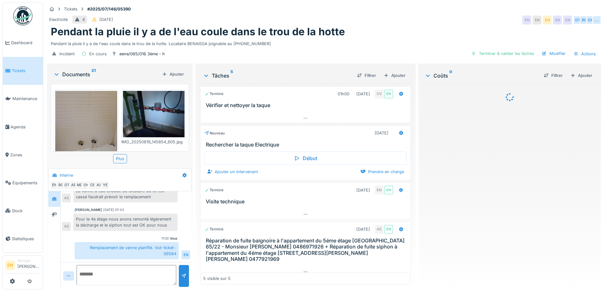
click at [389, 33] on div "Pendant la pluie il y a de l'eau coule dans le trou de la hotte" at bounding box center [324, 32] width 547 height 12
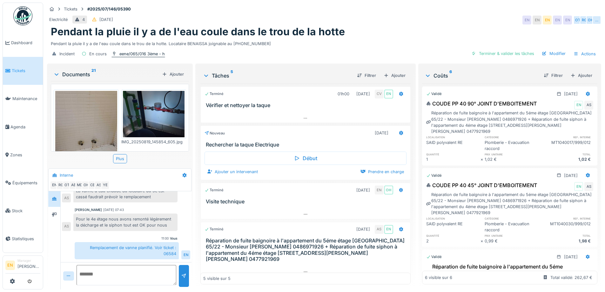
click at [140, 52] on div "eene/065/016 3ème - h" at bounding box center [141, 54] width 45 height 6
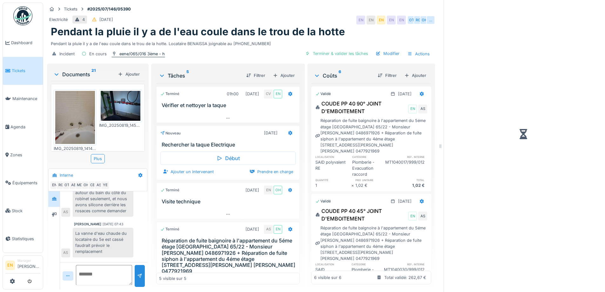
scroll to position [206, 0]
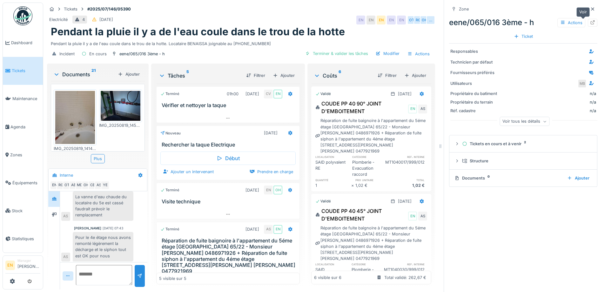
click at [590, 22] on icon at bounding box center [592, 22] width 5 height 4
click at [590, 10] on icon at bounding box center [592, 9] width 5 height 4
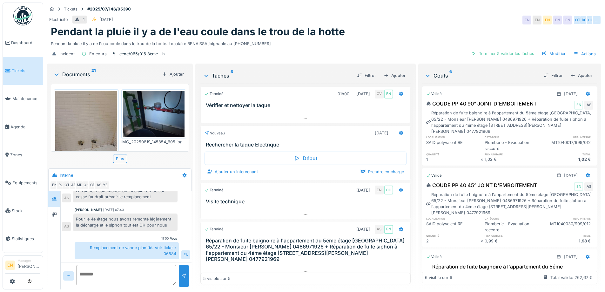
scroll to position [170, 0]
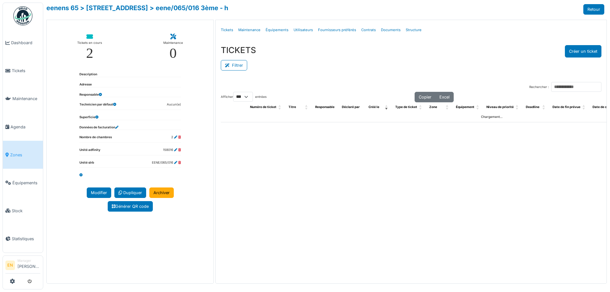
select select "***"
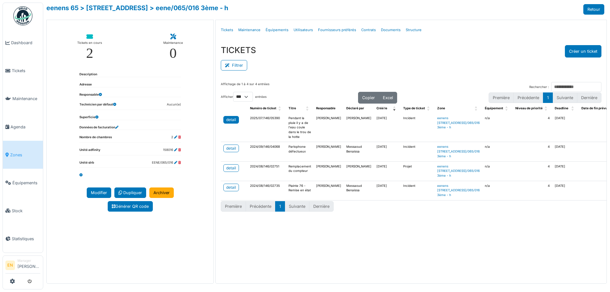
click at [231, 121] on div "detail" at bounding box center [231, 120] width 10 height 6
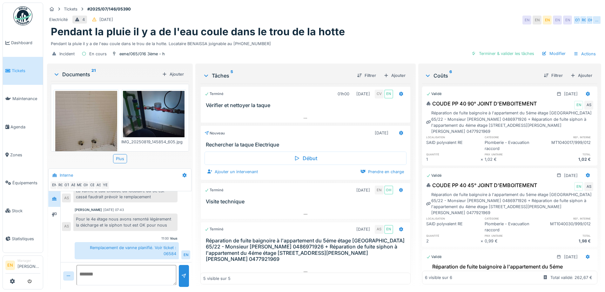
click at [413, 26] on div "Pendant la pluie il y a de l'eau coule dans le trou de la hotte" at bounding box center [324, 32] width 547 height 12
click at [354, 35] on div "Pendant la pluie il y a de l'eau coule dans le trou de la hotte" at bounding box center [324, 32] width 547 height 12
click at [346, 36] on div "Pendant la pluie il y a de l'eau coule dans le trou de la hotte" at bounding box center [324, 32] width 547 height 12
drag, startPoint x: 167, startPoint y: 45, endPoint x: 262, endPoint y: 46, distance: 95.7
click at [262, 46] on div "Pendant la pluie il y a de l'eau coule dans le trou de la hotte. Locataire BENA…" at bounding box center [324, 42] width 547 height 9
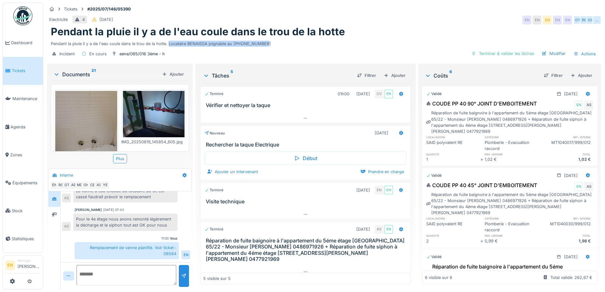
copy div "Locataire BENAISSA joignable au [PHONE_NUMBER]"
click at [131, 53] on div "eene/065/016 3ème - h" at bounding box center [141, 54] width 45 height 6
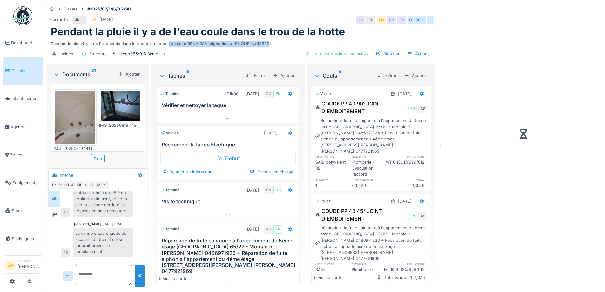
scroll to position [206, 0]
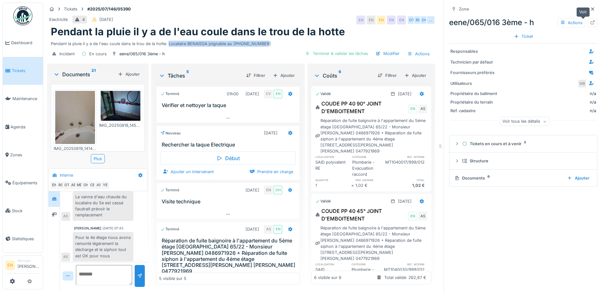
click at [590, 24] on icon at bounding box center [592, 22] width 5 height 4
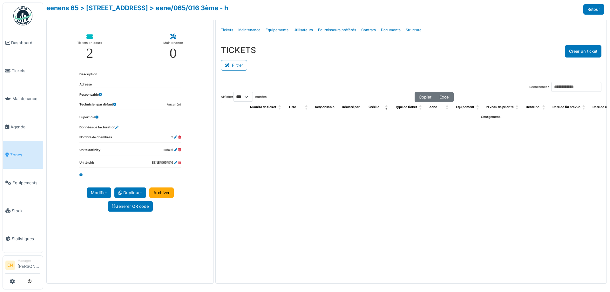
select select "***"
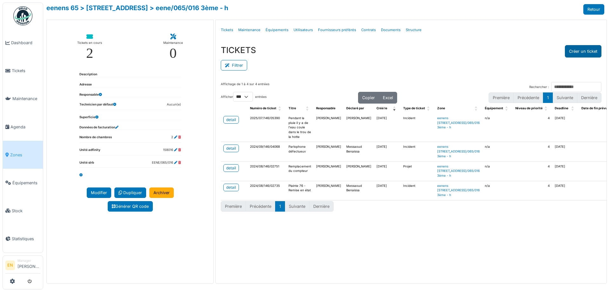
click at [583, 52] on button "Créer un ticket" at bounding box center [583, 51] width 37 height 12
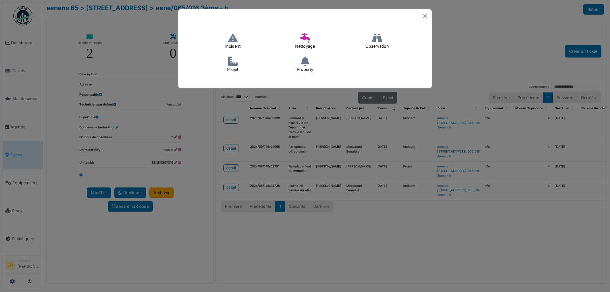
click at [240, 43] on h4 "Incident" at bounding box center [233, 41] width 24 height 20
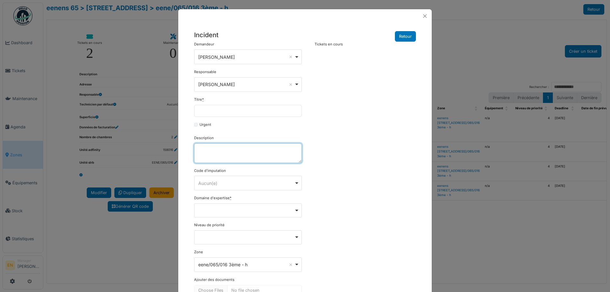
click at [224, 154] on textarea "Description" at bounding box center [248, 153] width 108 height 20
paste textarea "**********"
type textarea "**********"
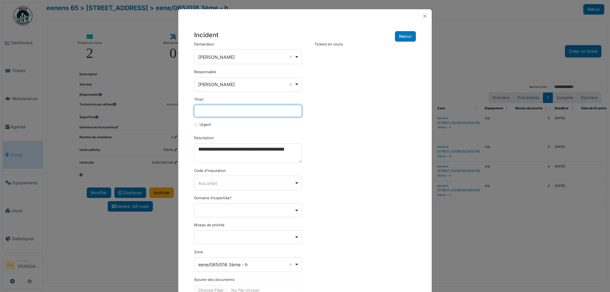
click at [223, 112] on input "Titre *" at bounding box center [248, 111] width 108 height 12
click at [338, 162] on div "**********" at bounding box center [305, 177] width 228 height 271
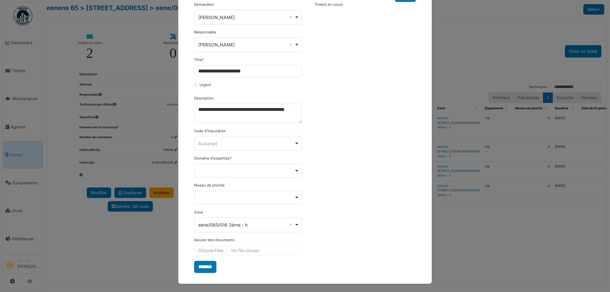
scroll to position [41, 0]
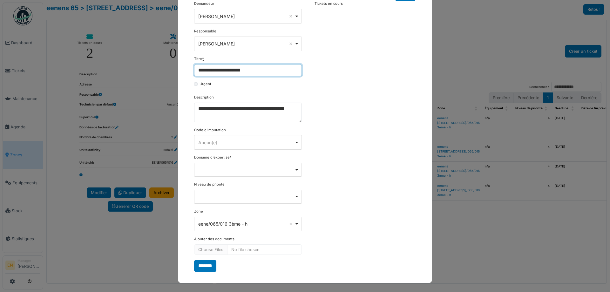
drag, startPoint x: 255, startPoint y: 72, endPoint x: 186, endPoint y: 68, distance: 69.1
click at [186, 68] on div "**********" at bounding box center [305, 128] width 254 height 293
click at [265, 67] on input "**********" at bounding box center [248, 70] width 108 height 12
type input "**********"
click at [201, 267] on input "*******" at bounding box center [205, 266] width 22 height 12
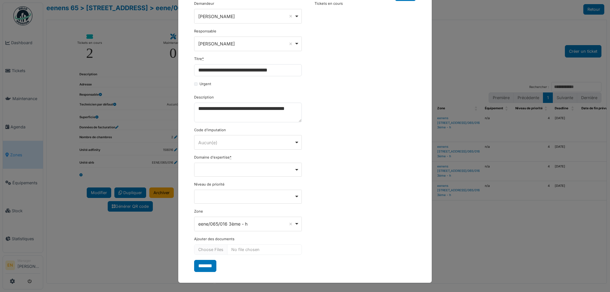
click at [297, 170] on div "Remove item" at bounding box center [248, 170] width 108 height 14
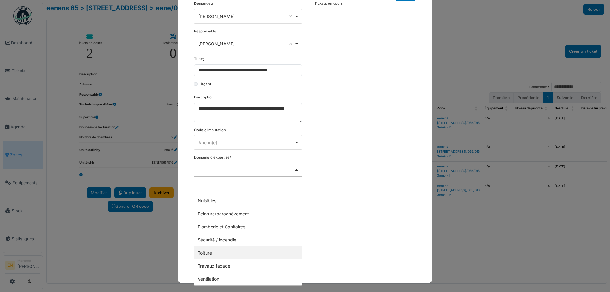
scroll to position [153, 0]
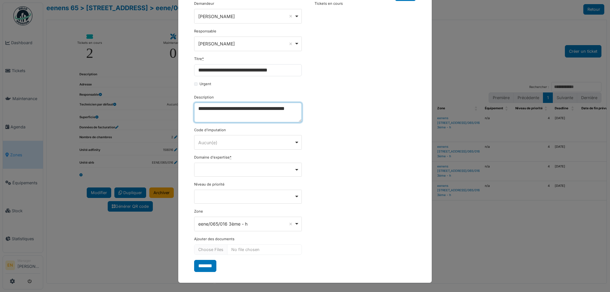
drag, startPoint x: 231, startPoint y: 118, endPoint x: 193, endPoint y: 112, distance: 38.9
click at [194, 112] on textarea "**********" at bounding box center [248, 113] width 108 height 20
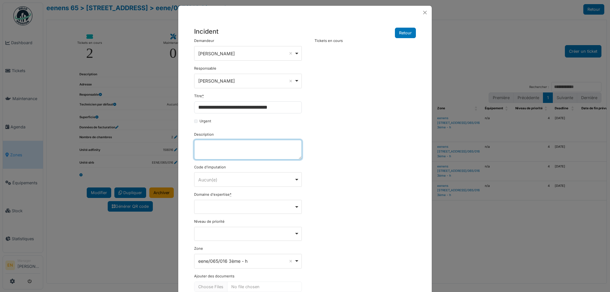
scroll to position [0, 0]
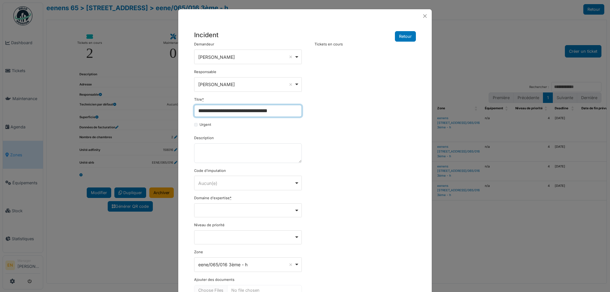
drag, startPoint x: 281, startPoint y: 111, endPoint x: 174, endPoint y: 110, distance: 106.8
click at [174, 110] on div "**********" at bounding box center [305, 146] width 610 height 292
click at [423, 16] on button "Close" at bounding box center [425, 16] width 9 height 9
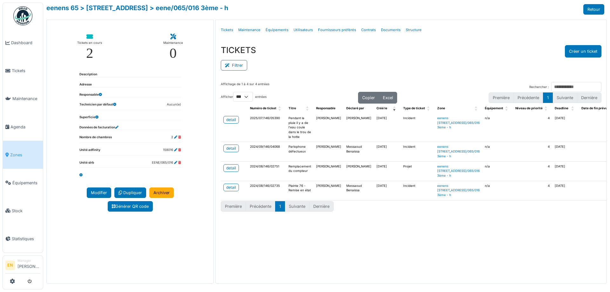
click at [445, 63] on div "Filtrer" at bounding box center [411, 65] width 381 height 14
click at [571, 53] on button "Créer un ticket" at bounding box center [583, 51] width 37 height 12
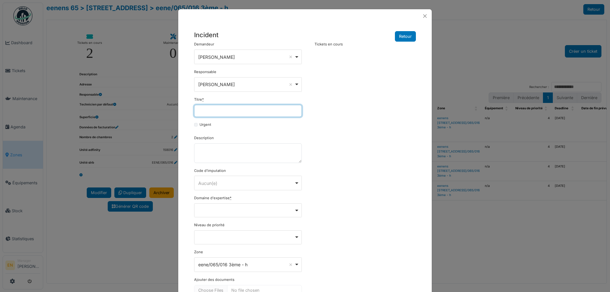
click at [244, 112] on input "Titre *" at bounding box center [248, 111] width 108 height 12
click at [255, 112] on input "Titre *" at bounding box center [248, 111] width 108 height 12
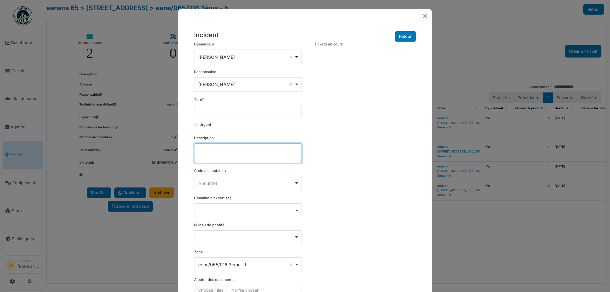
click at [202, 153] on textarea "Description" at bounding box center [248, 153] width 108 height 20
paste textarea "**********"
type textarea "**********"
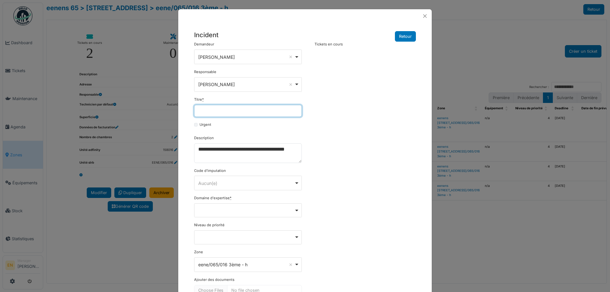
click at [236, 111] on input "Titre *" at bounding box center [248, 111] width 108 height 12
type input "*"
type input "**********"
click at [343, 156] on div "**********" at bounding box center [305, 177] width 228 height 271
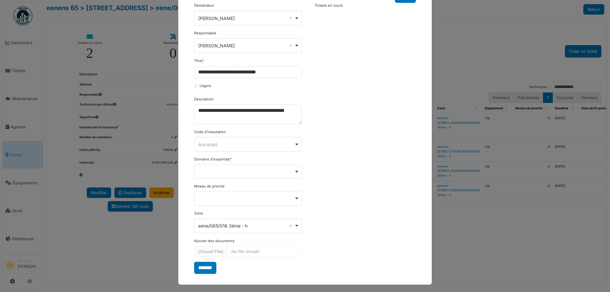
scroll to position [41, 0]
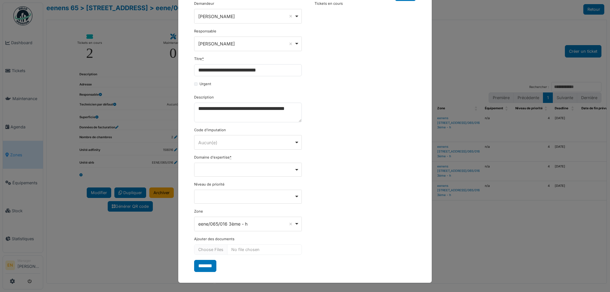
click at [295, 170] on div "Remove item" at bounding box center [248, 169] width 102 height 3
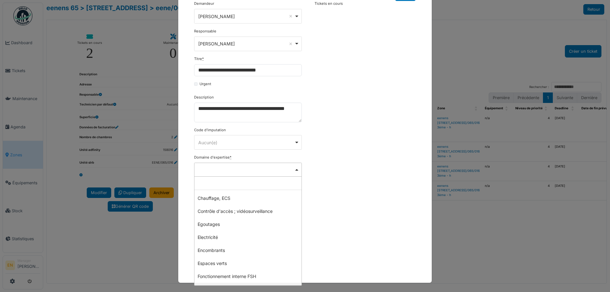
scroll to position [26, 0]
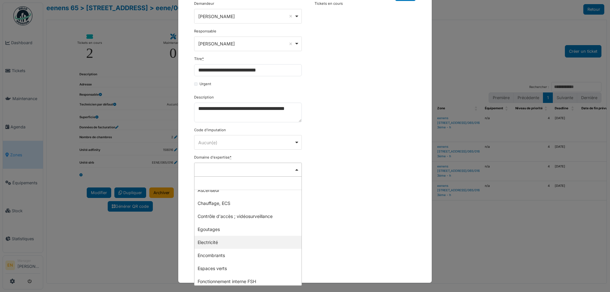
select select "***"
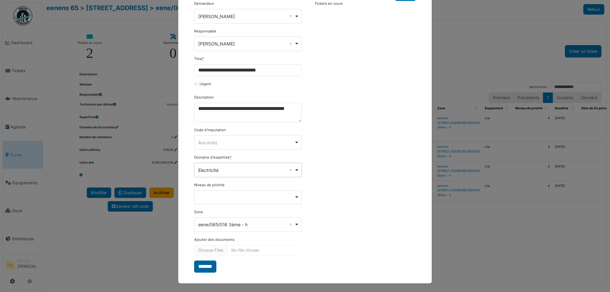
click at [212, 265] on input "*******" at bounding box center [205, 267] width 22 height 12
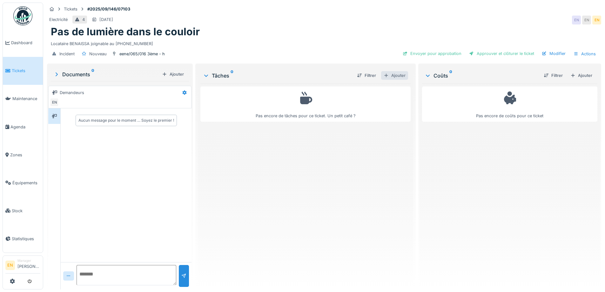
click at [399, 76] on div "Ajouter" at bounding box center [394, 75] width 27 height 9
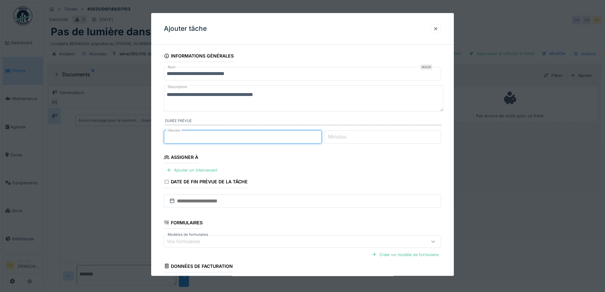
type input "*"
click at [322, 135] on input "*" at bounding box center [243, 136] width 158 height 13
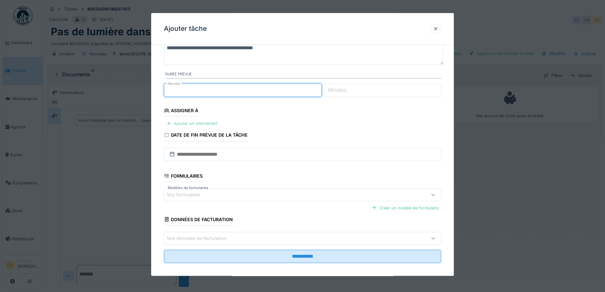
scroll to position [52, 0]
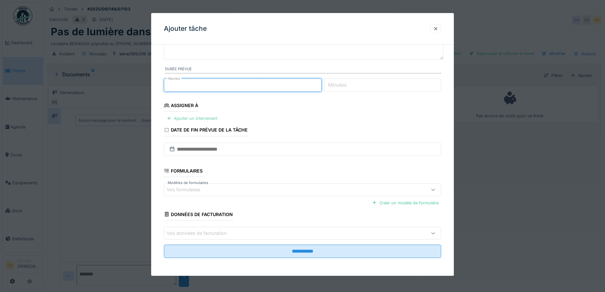
click at [202, 121] on div "Ajouter un intervenant" at bounding box center [192, 118] width 56 height 9
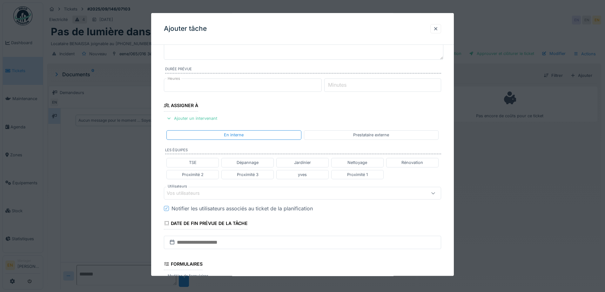
click at [251, 196] on div "Vos utilisateurs" at bounding box center [286, 193] width 239 height 7
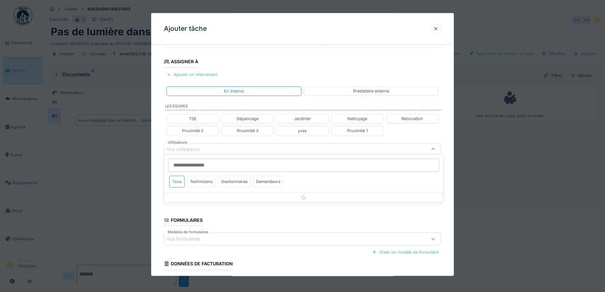
scroll to position [100, 0]
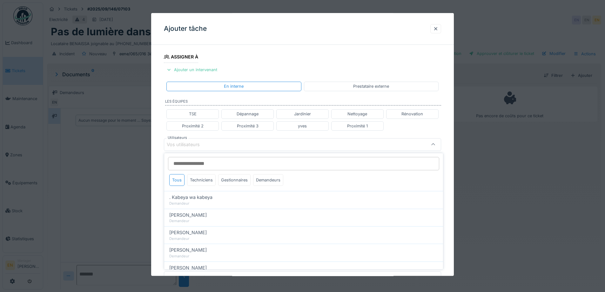
click at [226, 166] on input "Utilisateurs" at bounding box center [303, 163] width 271 height 13
click at [233, 161] on input "Utilisateurs" at bounding box center [303, 163] width 271 height 13
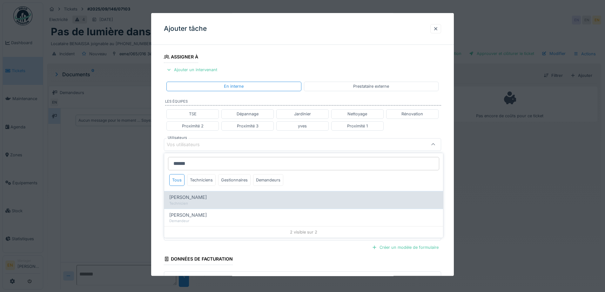
type input "******"
click at [201, 199] on div "[PERSON_NAME]" at bounding box center [303, 197] width 269 height 7
type input "****"
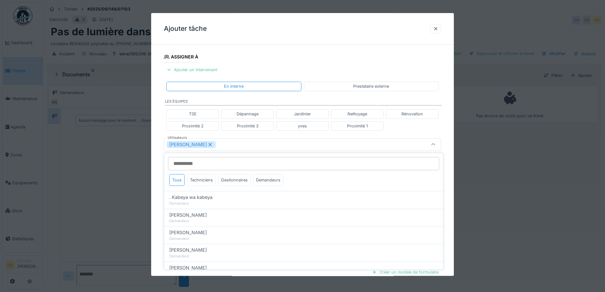
click at [446, 174] on div "**********" at bounding box center [302, 147] width 303 height 396
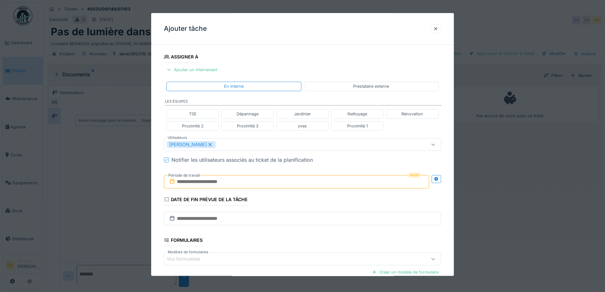
click at [230, 181] on input "text" at bounding box center [296, 181] width 265 height 13
click at [438, 178] on icon at bounding box center [436, 179] width 4 height 4
click at [213, 181] on input "text" at bounding box center [228, 181] width 128 height 13
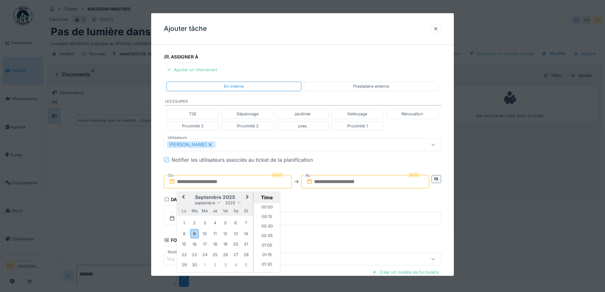
scroll to position [485, 0]
click at [193, 245] on div "16" at bounding box center [194, 244] width 9 height 9
click at [268, 229] on li "15:00" at bounding box center [267, 232] width 27 height 10
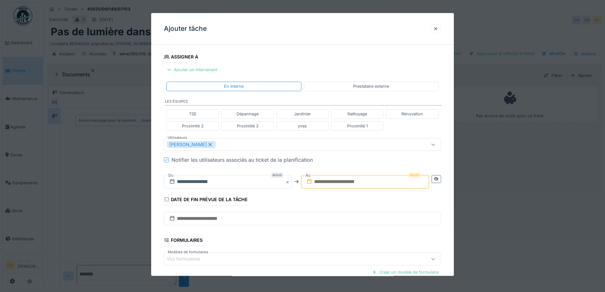
click at [375, 178] on input "text" at bounding box center [365, 181] width 128 height 13
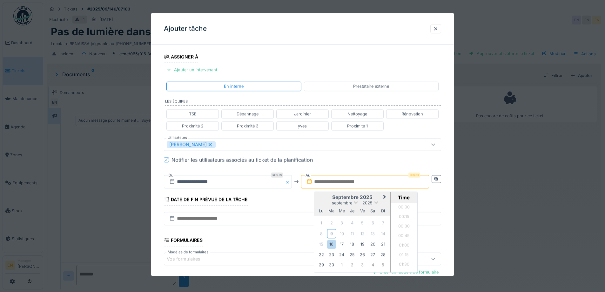
scroll to position [485, 0]
click at [333, 246] on div "16" at bounding box center [331, 244] width 9 height 9
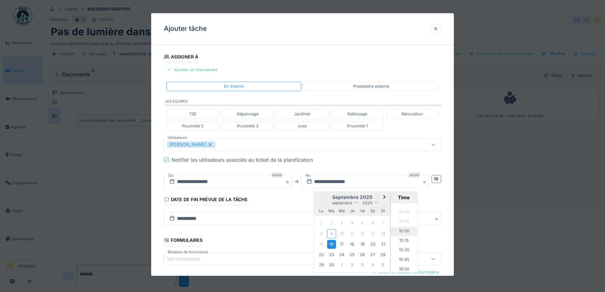
scroll to position [548, 0]
click at [406, 267] on li "16:00" at bounding box center [404, 270] width 27 height 10
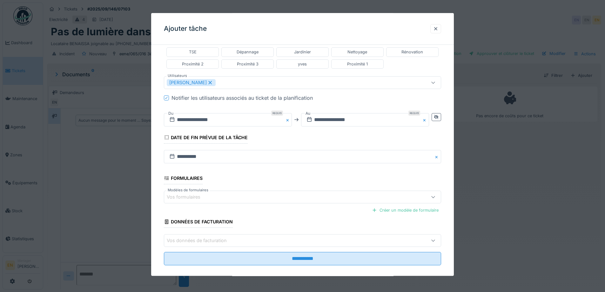
scroll to position [170, 0]
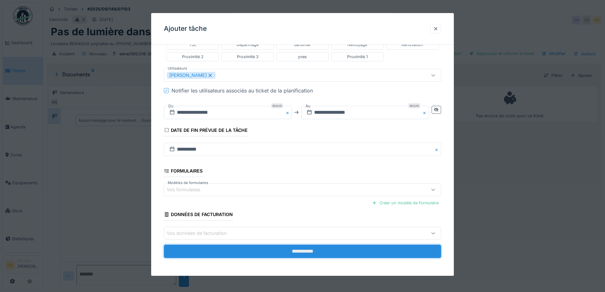
click at [303, 251] on input "**********" at bounding box center [302, 251] width 277 height 13
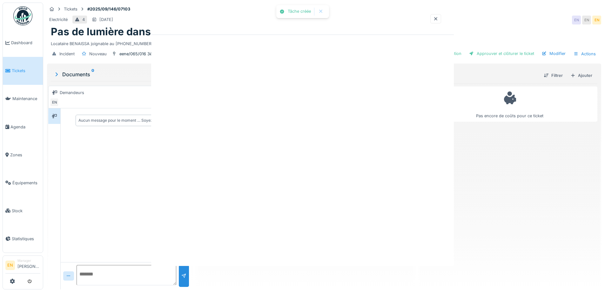
scroll to position [0, 0]
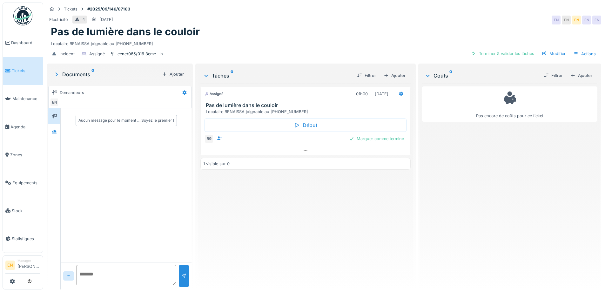
click at [377, 37] on div "Pas de lumière dans le couloir" at bounding box center [324, 32] width 547 height 12
click at [304, 153] on div at bounding box center [305, 150] width 209 height 9
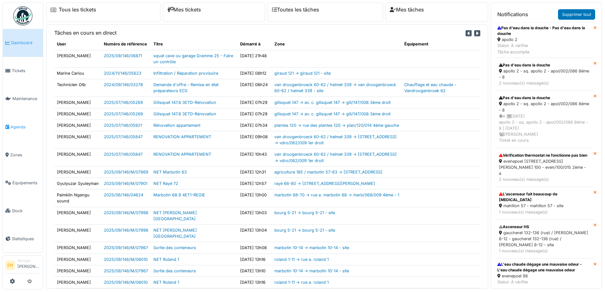
click at [20, 126] on span "Agenda" at bounding box center [25, 127] width 30 height 6
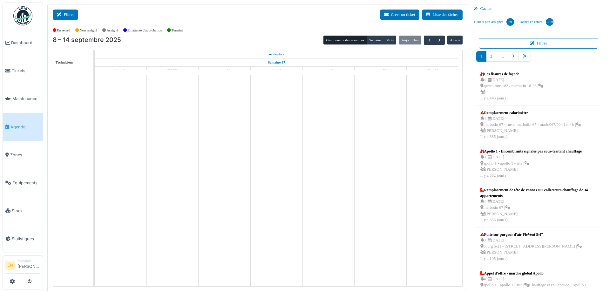
click at [69, 15] on button "Filtrer" at bounding box center [65, 15] width 25 height 10
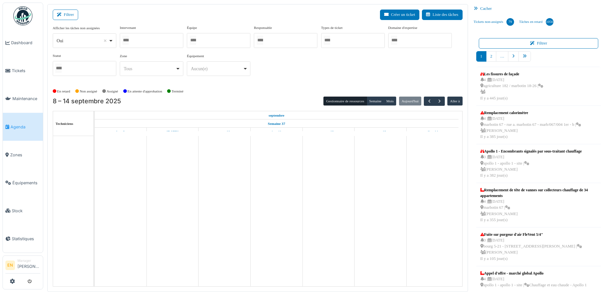
click at [112, 43] on div "Oui Remove item" at bounding box center [84, 40] width 58 height 9
select select "**"
click at [153, 39] on div at bounding box center [152, 40] width 64 height 15
type input "******"
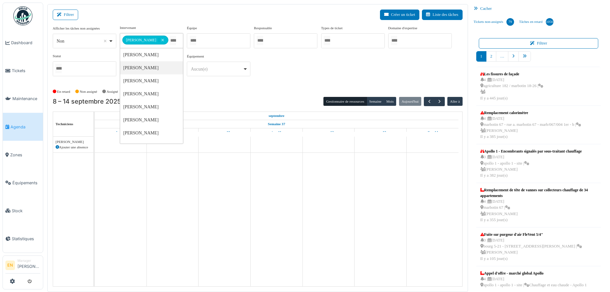
click at [282, 84] on div "**********" at bounding box center [258, 55] width 410 height 61
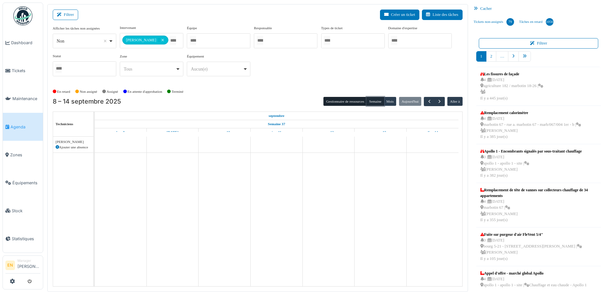
click at [374, 101] on button "Semaine" at bounding box center [375, 101] width 17 height 9
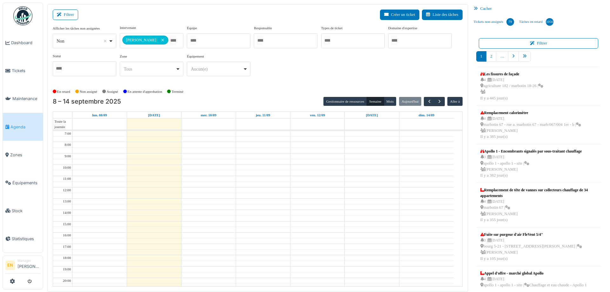
click at [268, 93] on div "En retard Non assigné [GEOGRAPHIC_DATA] En attente d'approbation Terminé" at bounding box center [258, 91] width 410 height 10
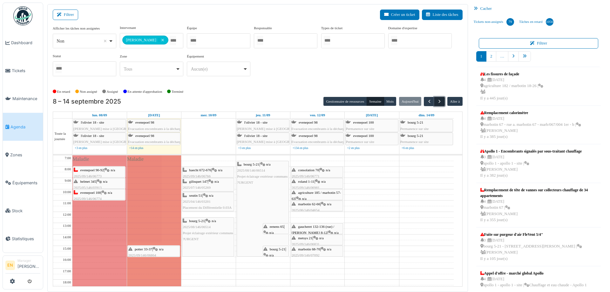
click at [437, 102] on span "button" at bounding box center [439, 101] width 5 height 5
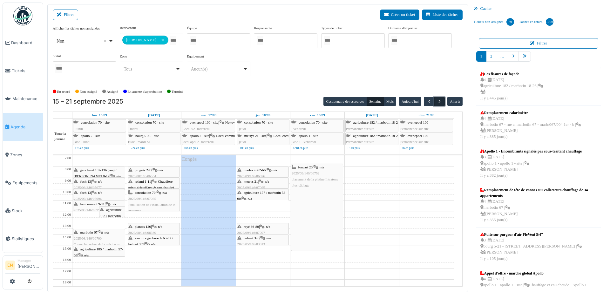
click at [437, 101] on span "button" at bounding box center [439, 101] width 5 height 5
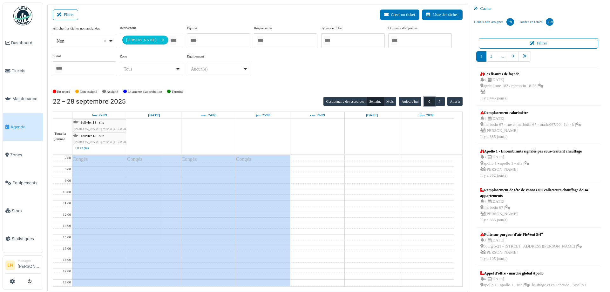
click at [427, 100] on span "button" at bounding box center [429, 101] width 5 height 5
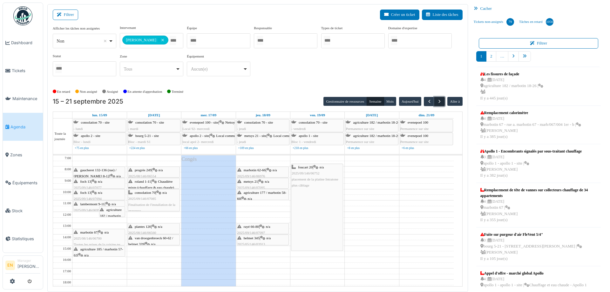
click at [437, 99] on span "button" at bounding box center [439, 101] width 5 height 5
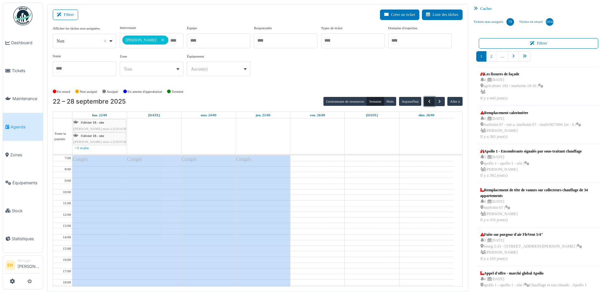
click at [424, 104] on button "button" at bounding box center [429, 101] width 10 height 9
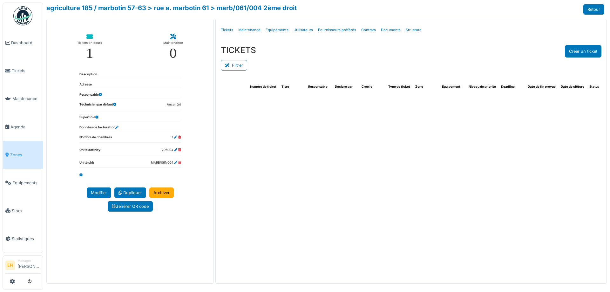
select select "***"
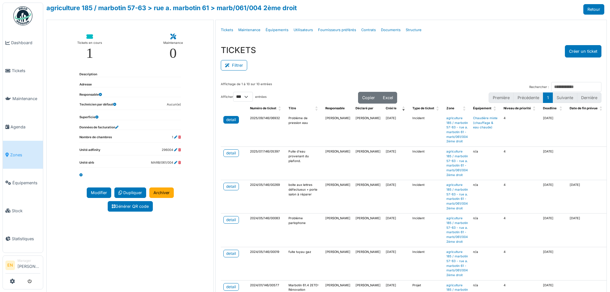
click at [229, 118] on div "detail" at bounding box center [231, 120] width 10 height 6
click at [227, 156] on div "detail" at bounding box center [231, 153] width 10 height 6
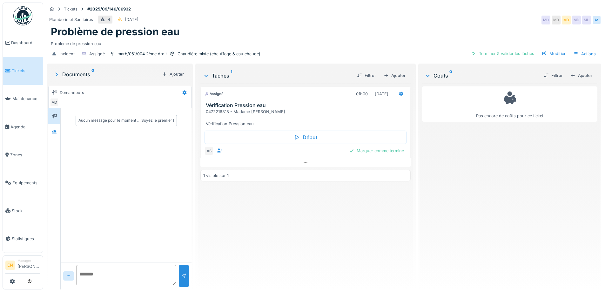
click at [300, 224] on div "Assigné 01h00 12/09/2025 Vérification Pression eau 0472216318 - Madame Georgine…" at bounding box center [306, 184] width 210 height 201
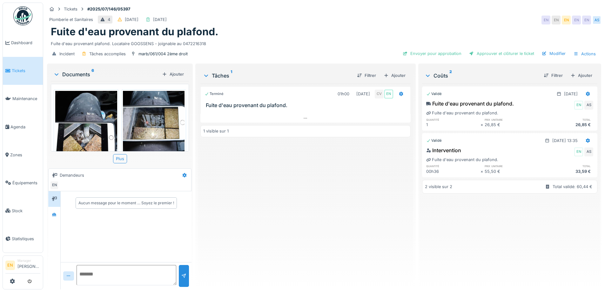
click at [261, 201] on div "Terminé 01h00 [DATE] CV EN Fuite d'eau provenant du plafond. 1 visible sur 1" at bounding box center [306, 184] width 210 height 201
click at [54, 216] on icon at bounding box center [54, 214] width 4 height 3
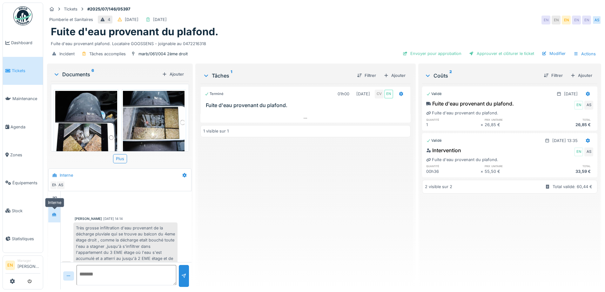
scroll to position [218, 0]
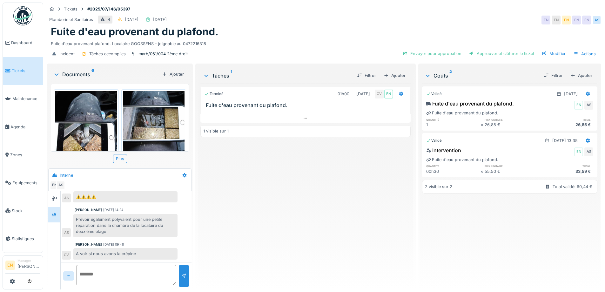
click at [232, 228] on div "Terminé 01h00 [DATE] CV EN Fuite d'eau provenant du plafond. 1 visible sur 1" at bounding box center [306, 184] width 210 height 201
click at [309, 209] on div "Terminé 01h00 [DATE] CV EN Fuite d'eau provenant du plafond. 1 visible sur 1" at bounding box center [306, 184] width 210 height 201
click at [229, 218] on div "Terminé 01h00 [DATE] CV EN Fuite d'eau provenant du plafond. 1 visible sur 1" at bounding box center [306, 184] width 210 height 201
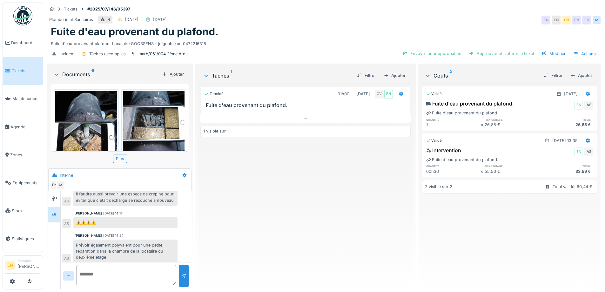
scroll to position [155, 0]
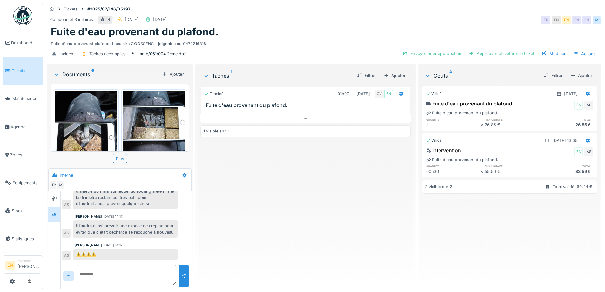
drag, startPoint x: 248, startPoint y: 225, endPoint x: 201, endPoint y: 59, distance: 172.8
click at [249, 222] on div "Terminé 01h00 07/07/2025 CV EN Fuite d'eau provenant du plafond. 1 visible sur 1" at bounding box center [306, 184] width 210 height 201
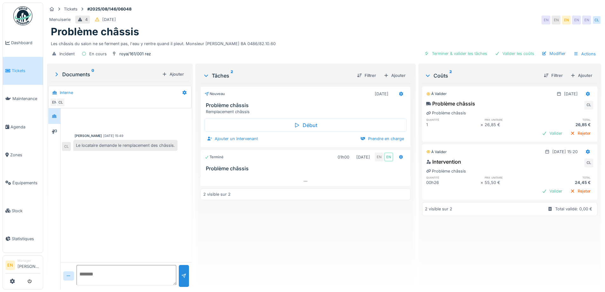
click at [141, 215] on div "[PERSON_NAME] [DATE] 15:49 Le locataire demande le remplacement des châssis. CL" at bounding box center [126, 185] width 131 height 154
